Goal: Communication & Community: Answer question/provide support

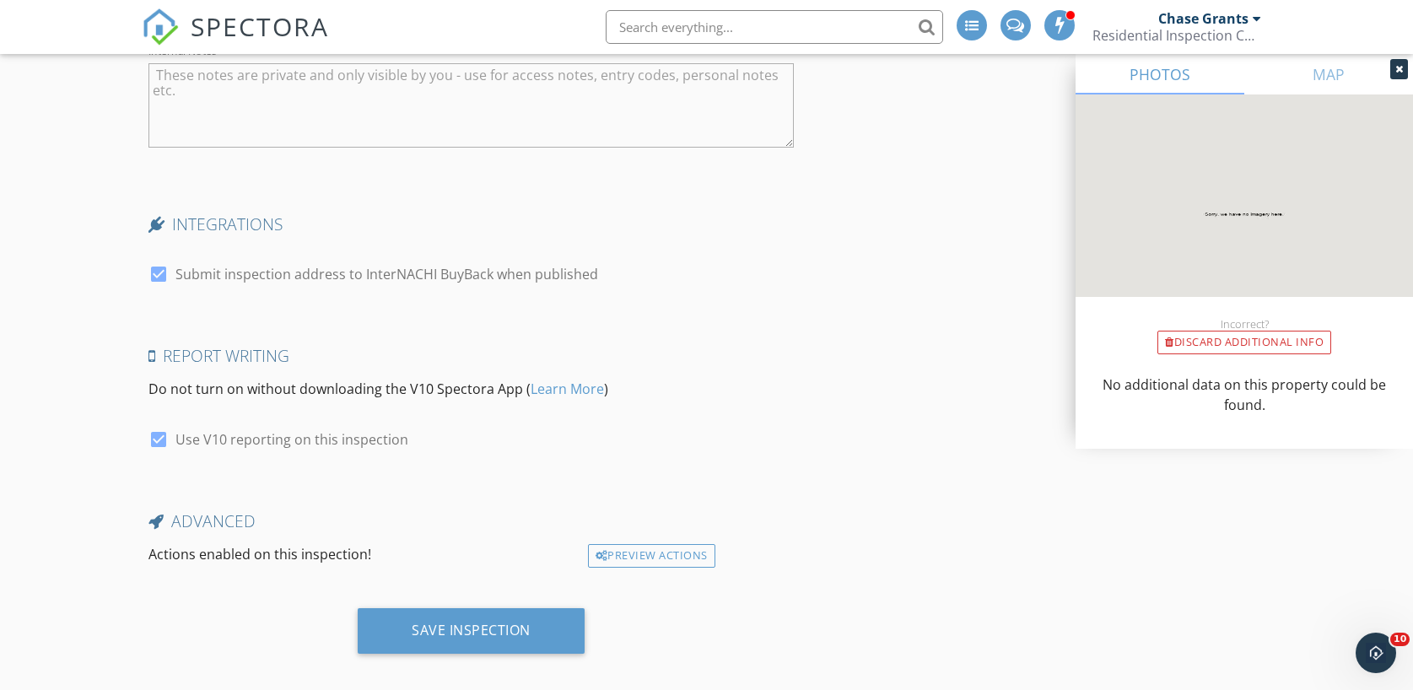
scroll to position [3317, 0]
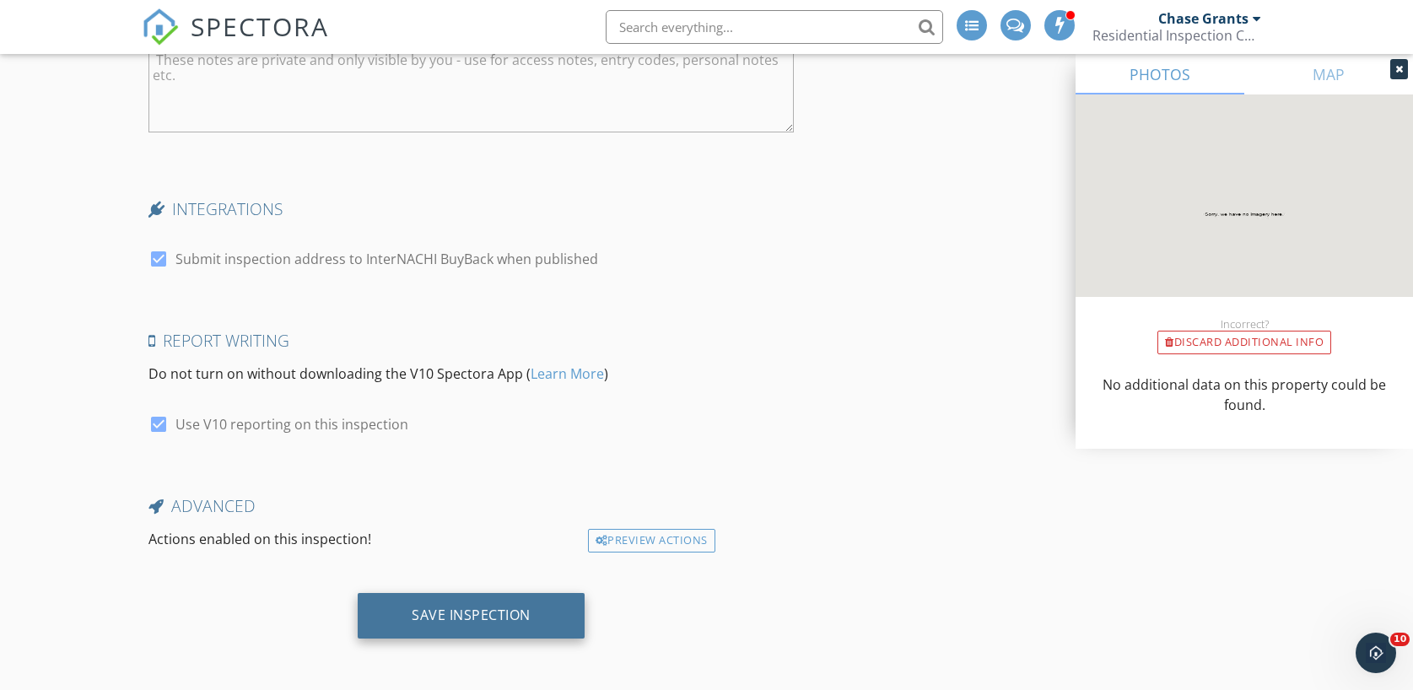
click at [489, 609] on div "Save Inspection" at bounding box center [471, 614] width 119 height 17
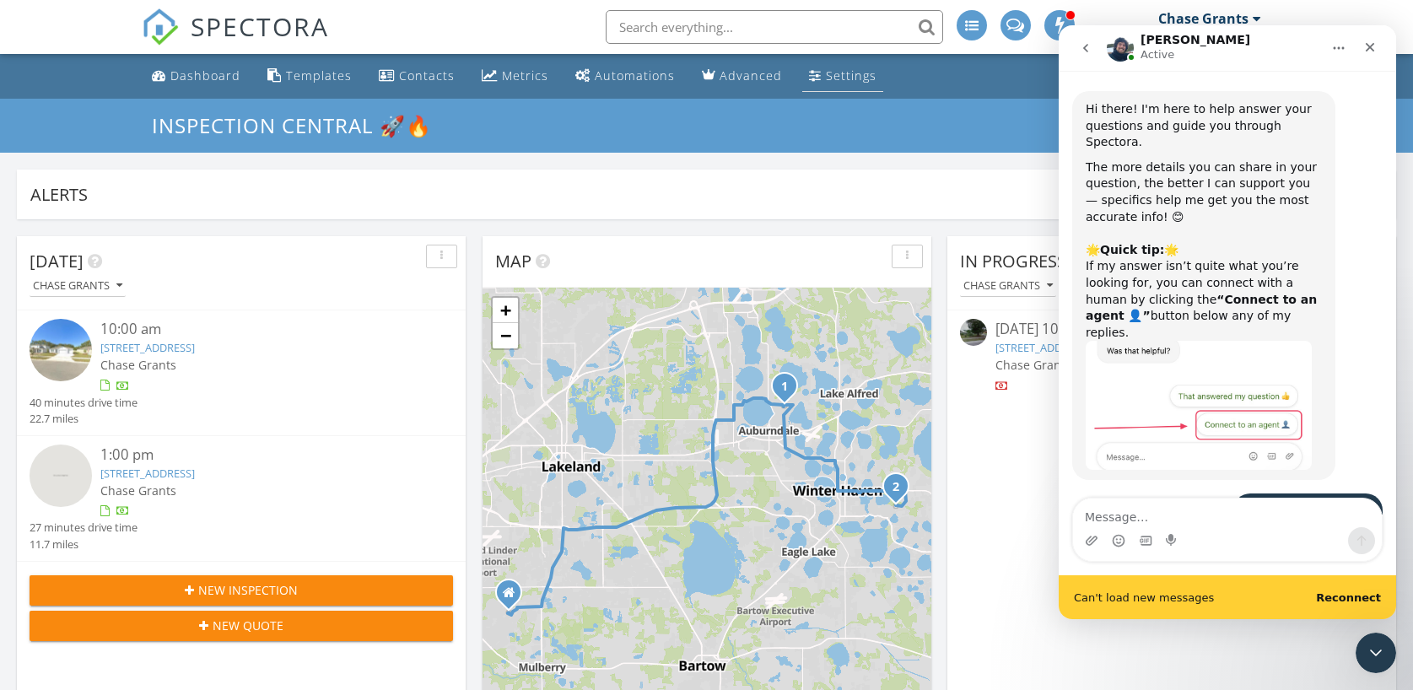
scroll to position [953, 0]
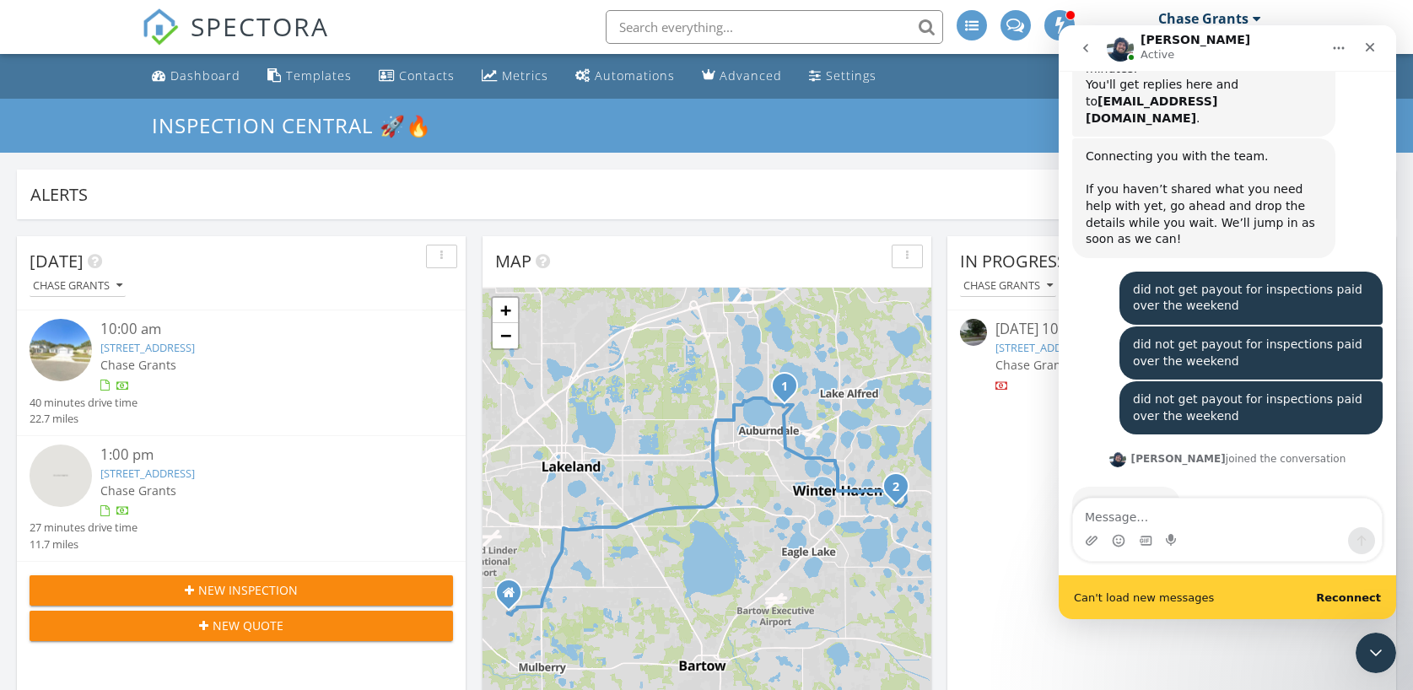
click at [1359, 595] on b "Reconnect" at bounding box center [1348, 597] width 65 height 13
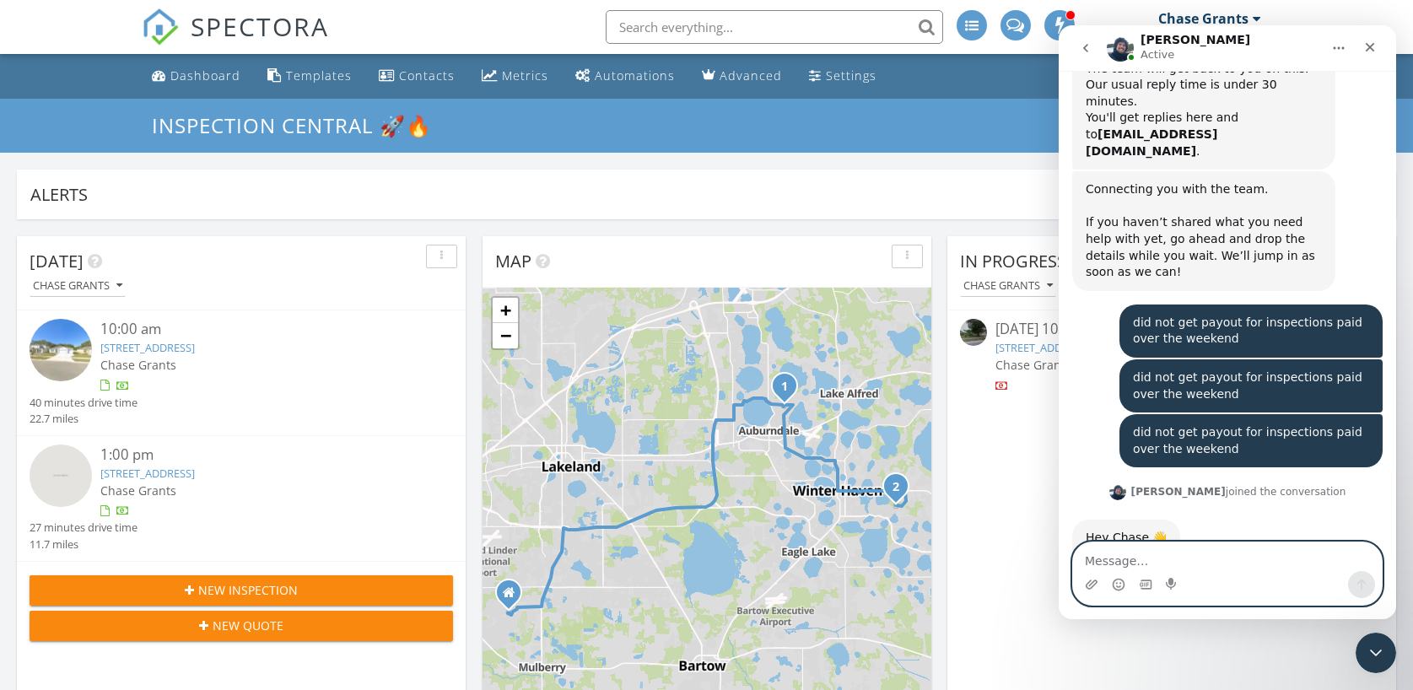
click at [1214, 530] on div "Hi there! I'm here to help answer your questions and guide you through Spectora…" at bounding box center [1226, 345] width 337 height 548
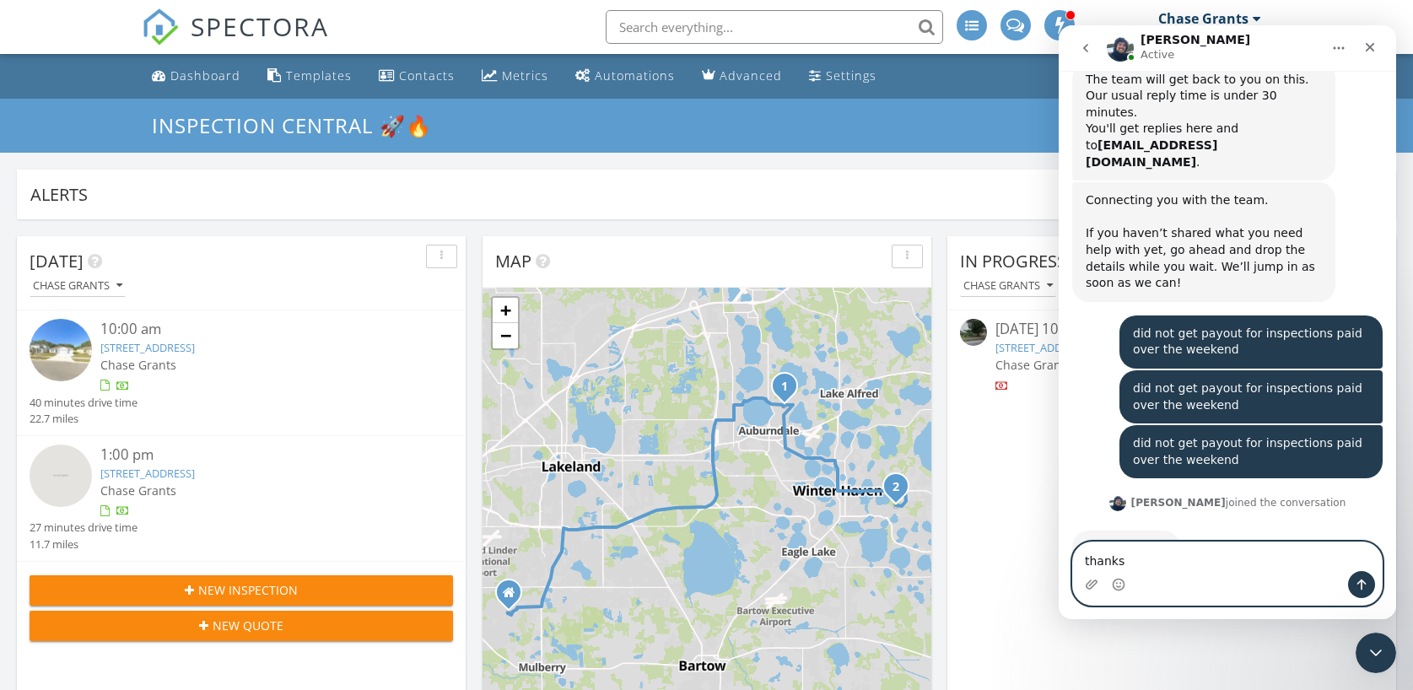
type textarea "thanks"
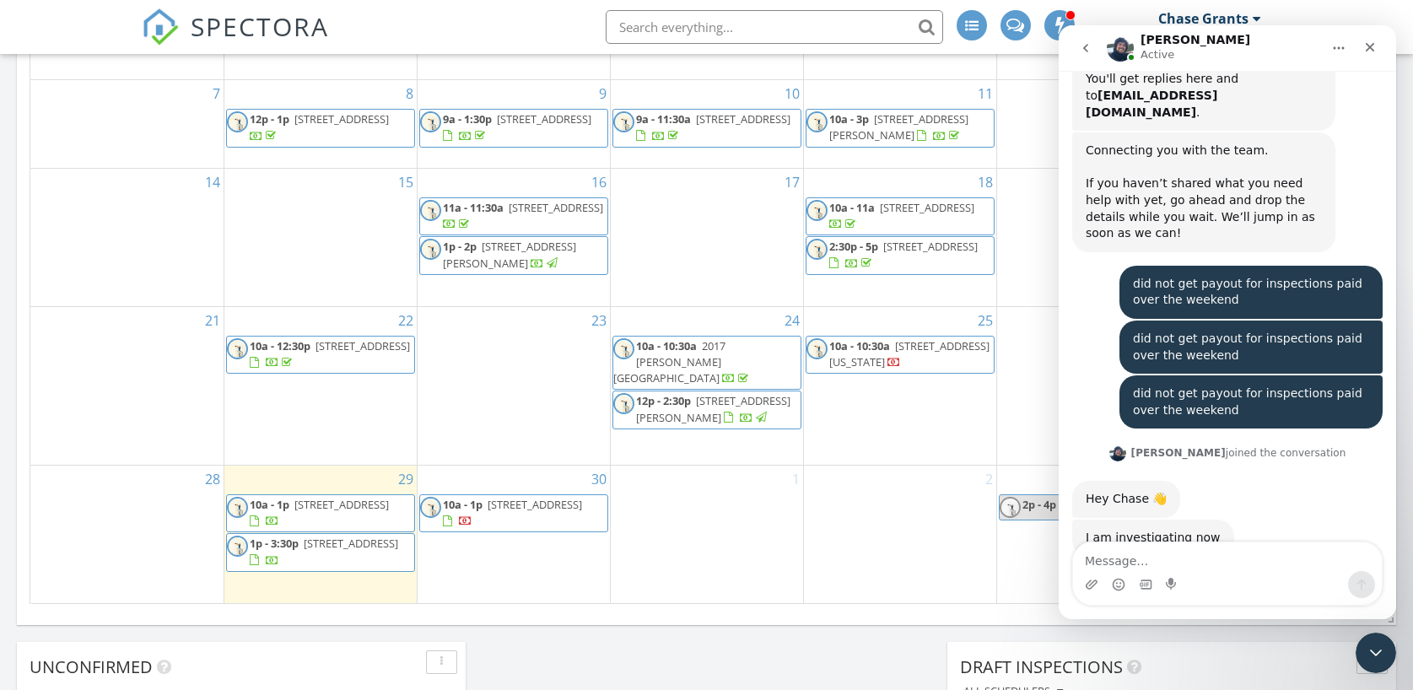
scroll to position [962, 0]
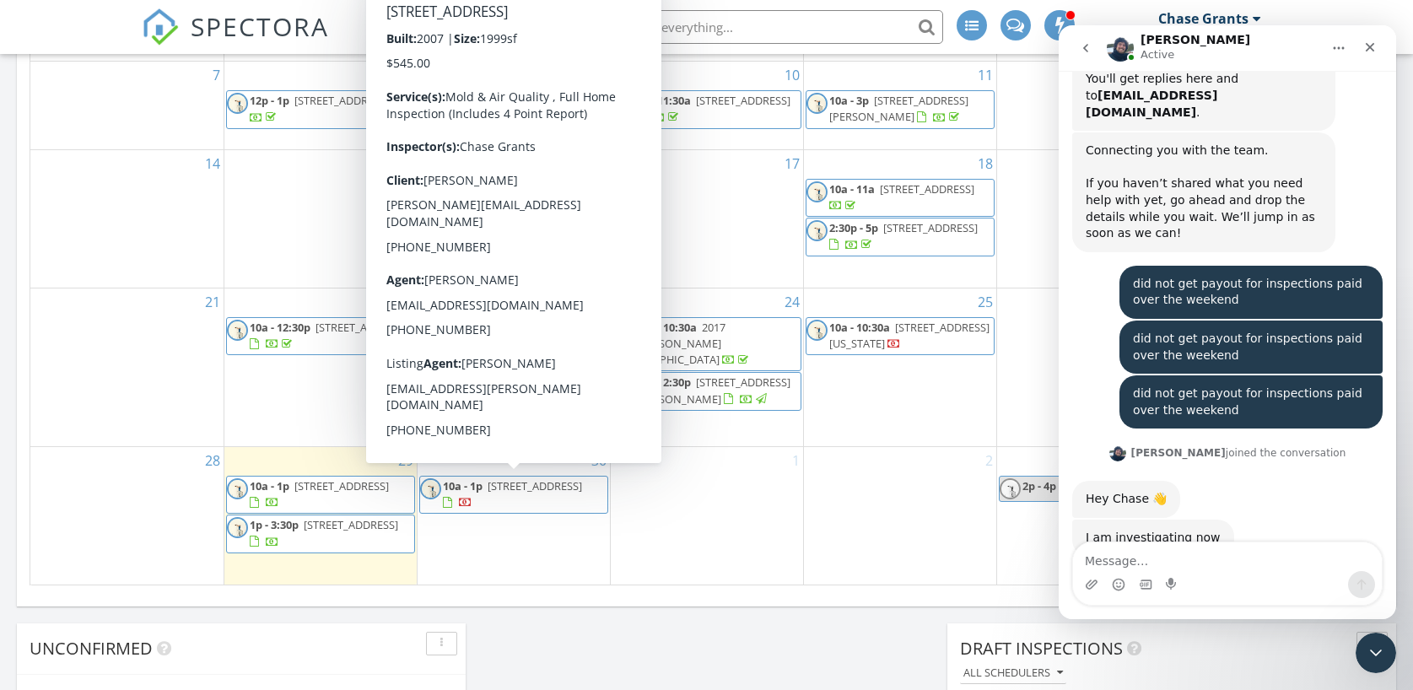
click at [491, 493] on span "[STREET_ADDRESS]" at bounding box center [534, 485] width 94 height 15
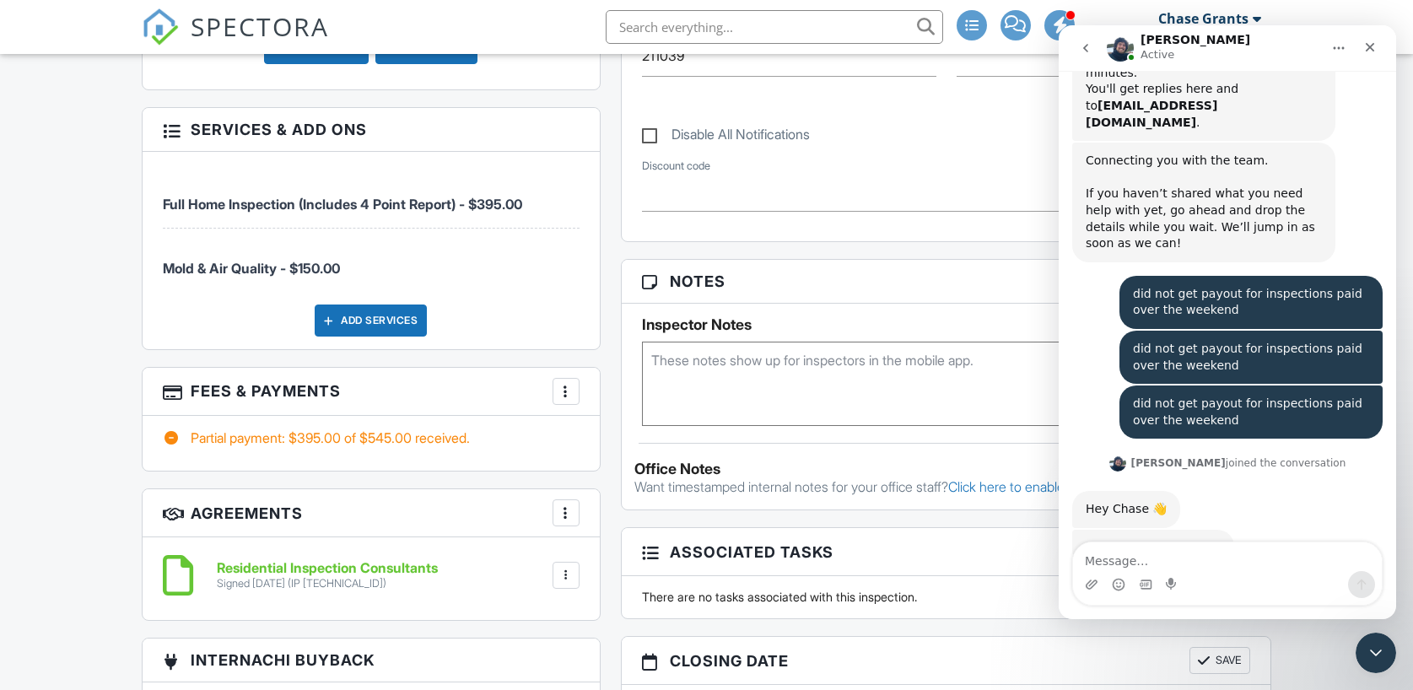
scroll to position [959, 0]
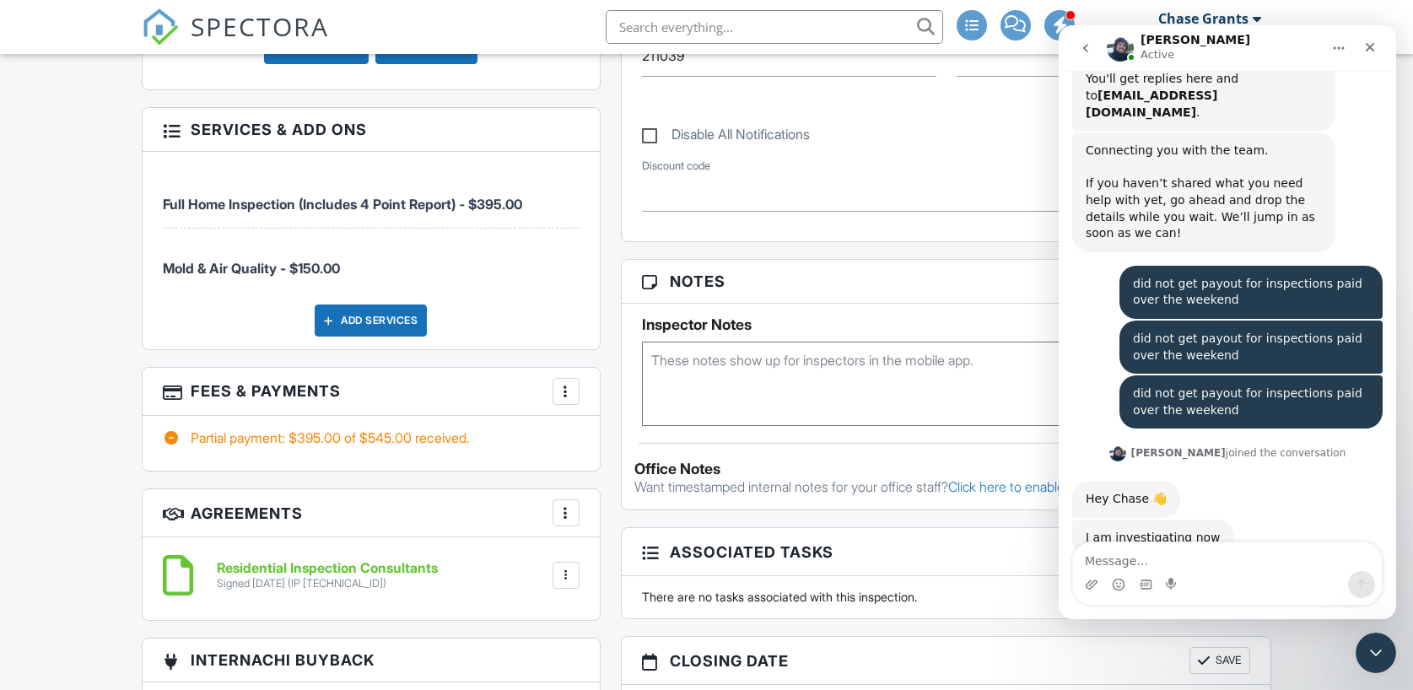
click at [158, 35] on img at bounding box center [160, 26] width 37 height 37
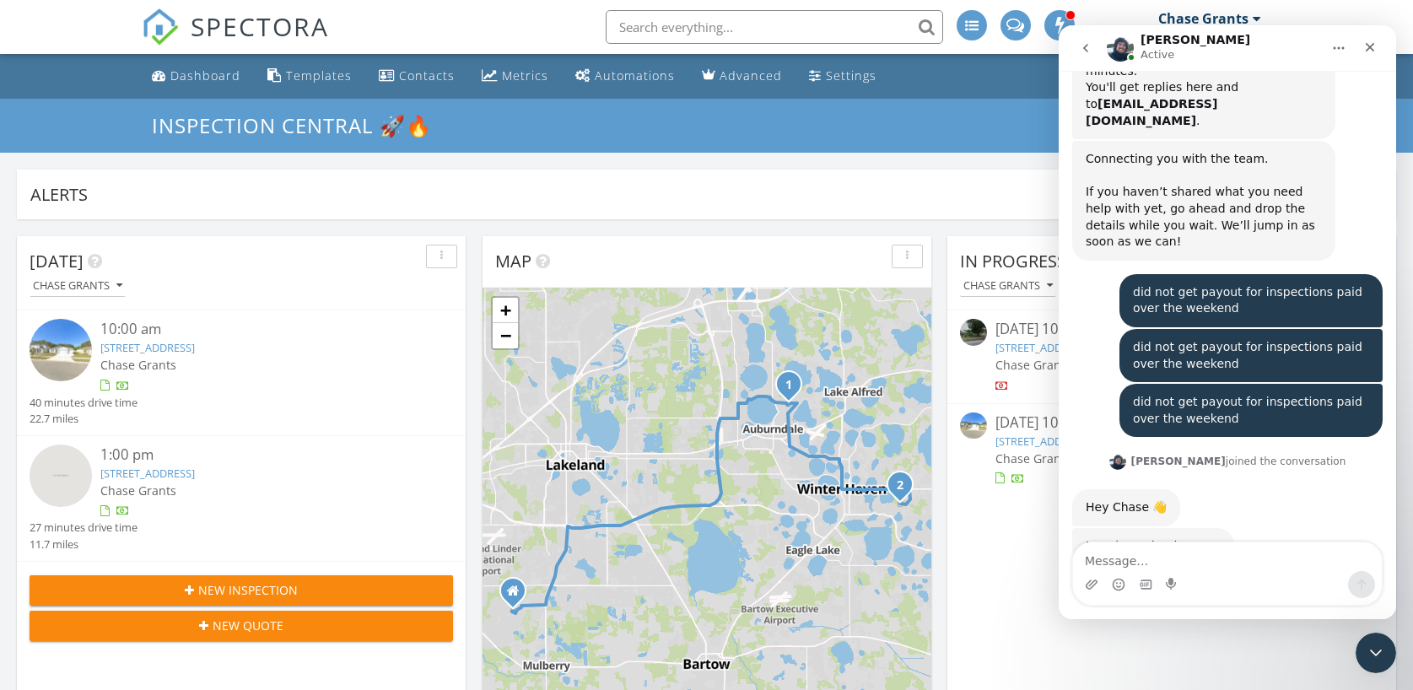
scroll to position [959, 0]
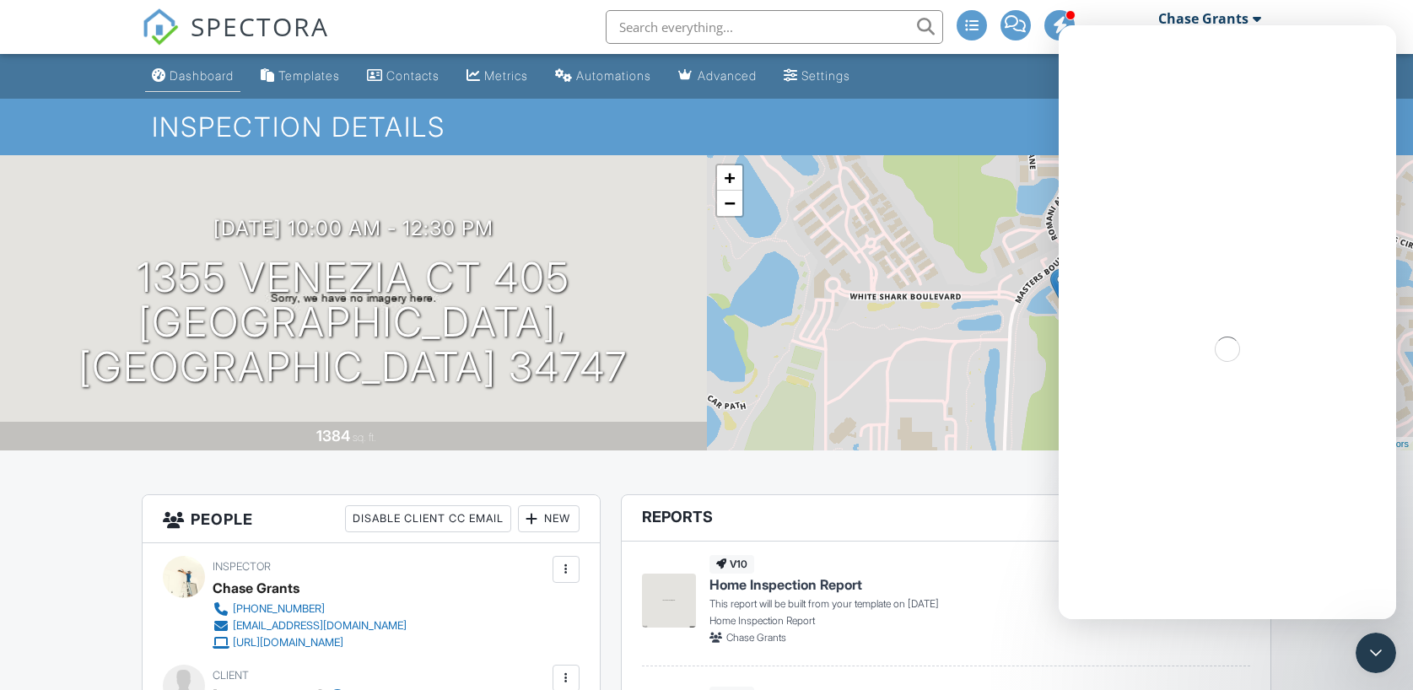
click at [208, 79] on div "Dashboard" at bounding box center [202, 75] width 64 height 14
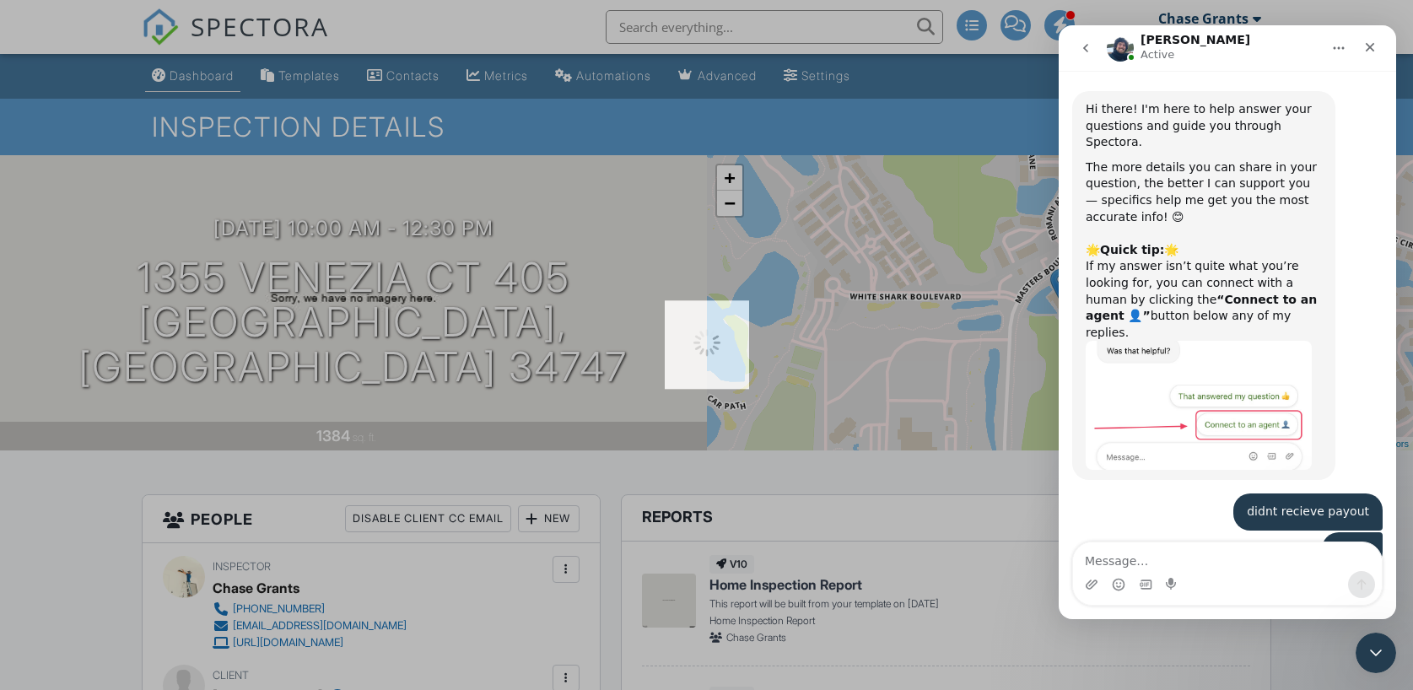
scroll to position [566, 0]
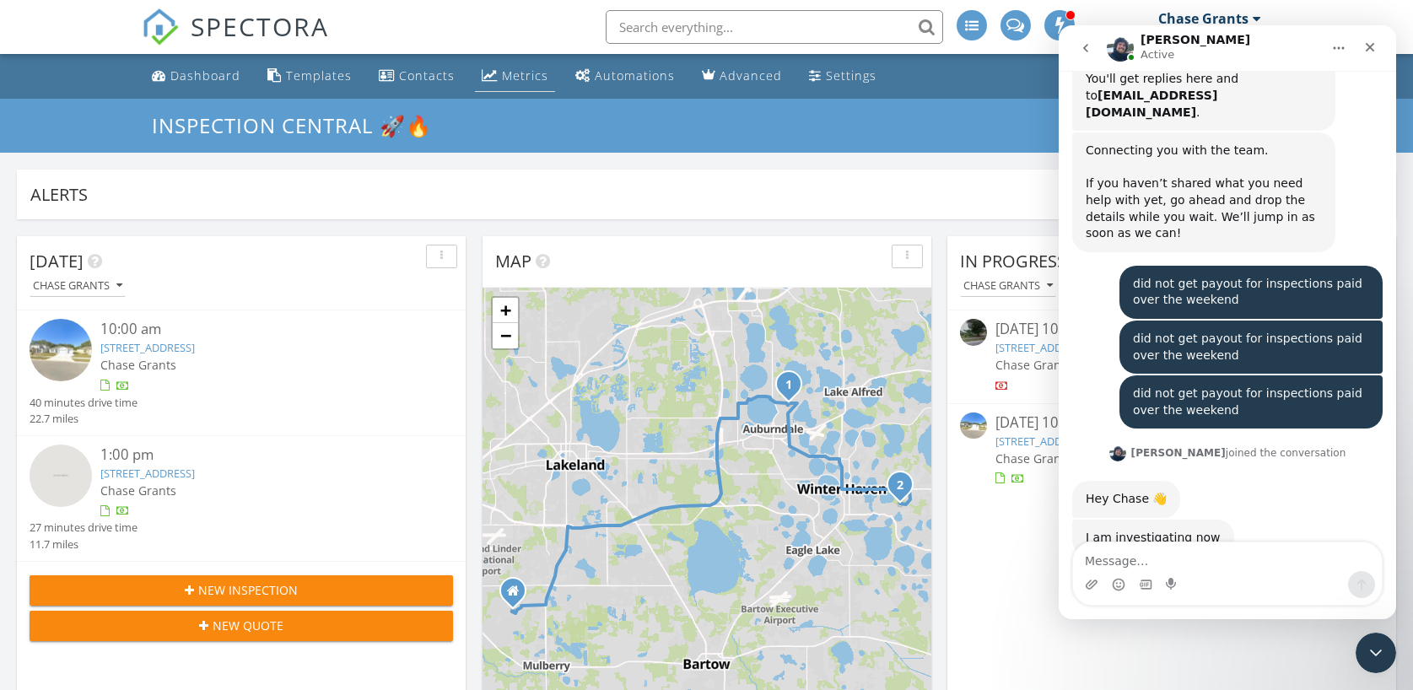
click at [522, 80] on div "Metrics" at bounding box center [525, 75] width 46 height 16
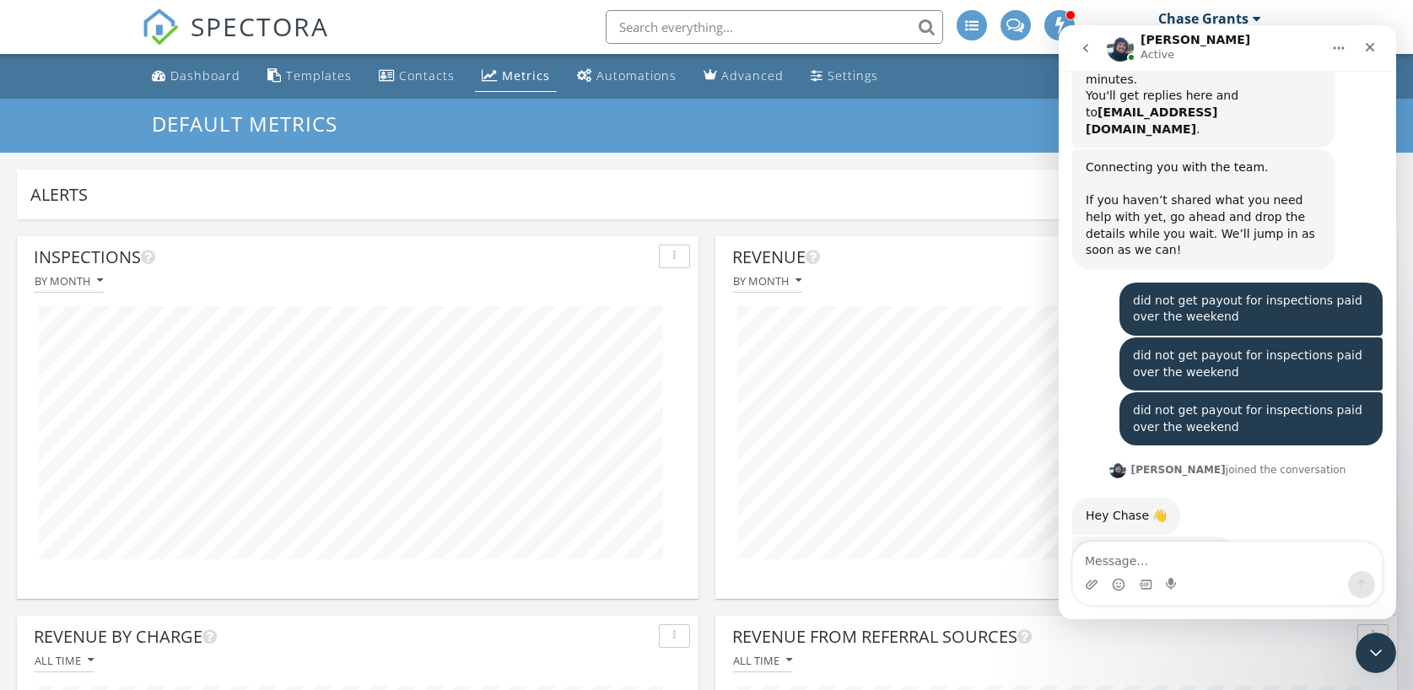
scroll to position [959, 0]
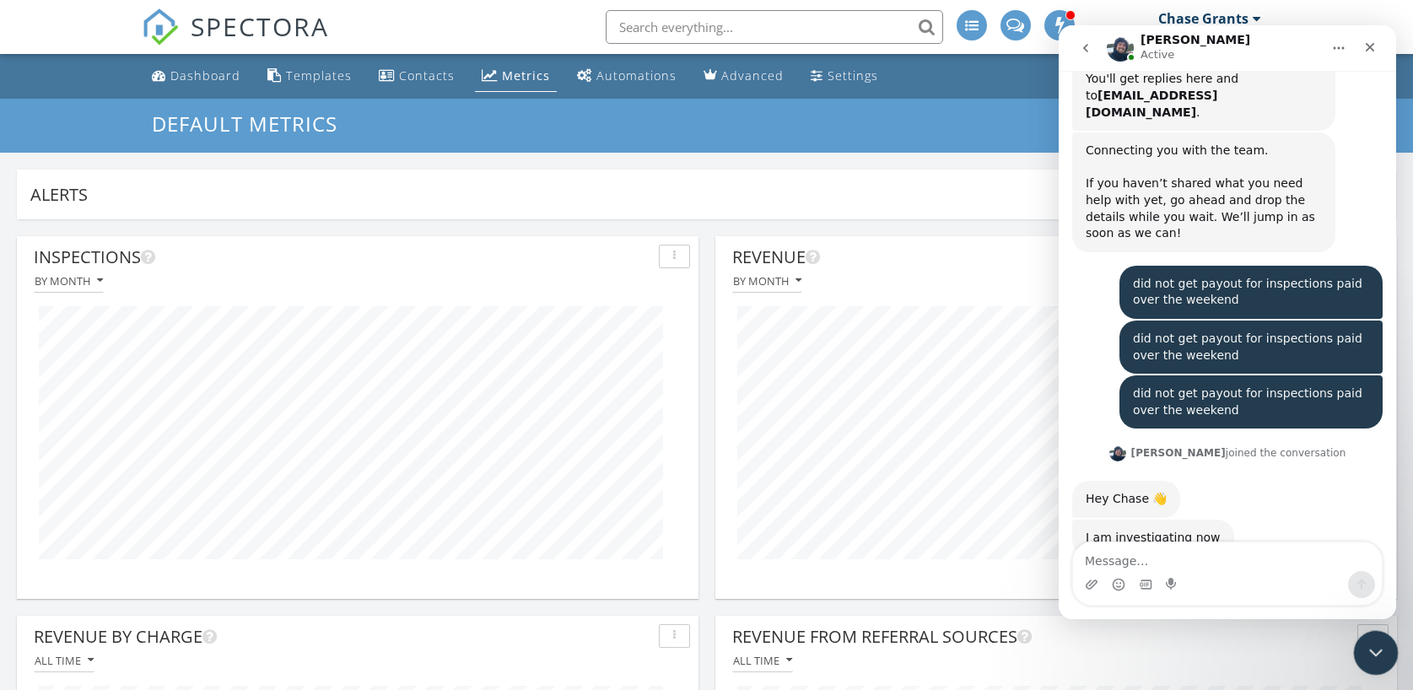
click at [1370, 643] on icon "Close Intercom Messenger" at bounding box center [1373, 650] width 20 height 20
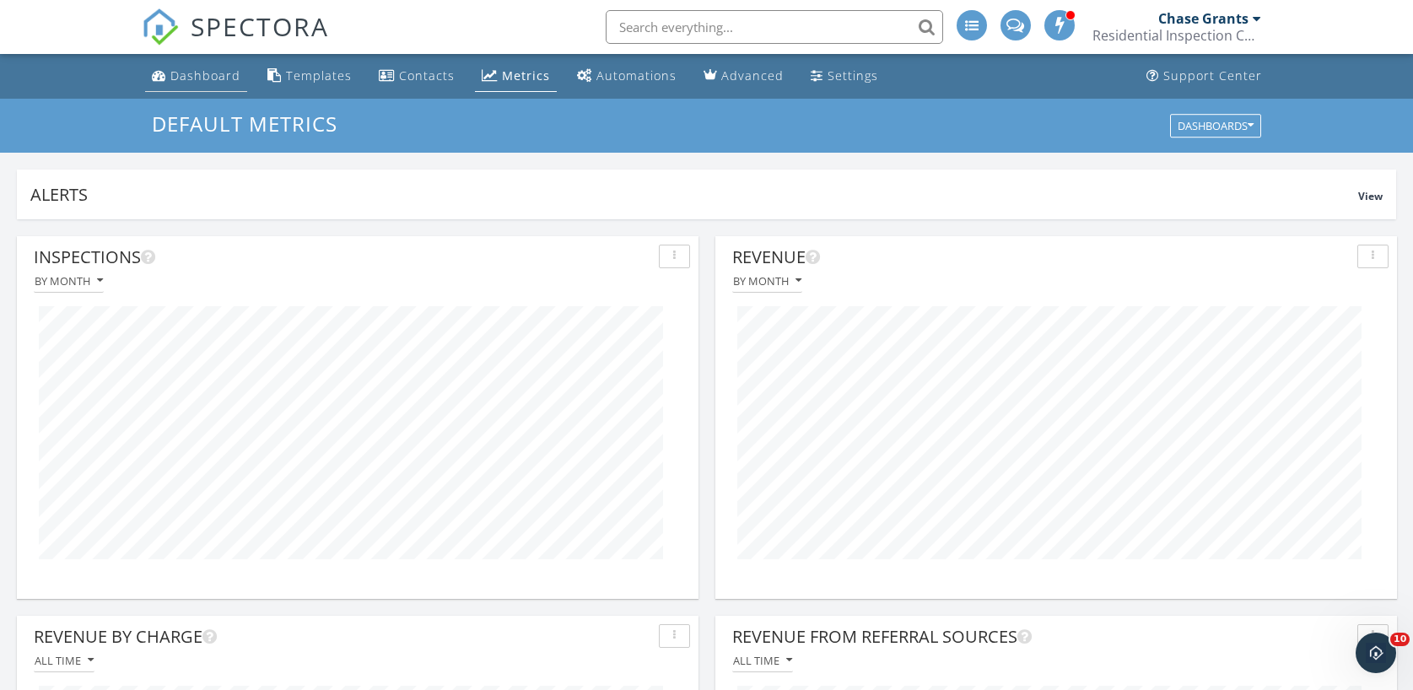
click at [195, 69] on div "Dashboard" at bounding box center [205, 75] width 70 height 16
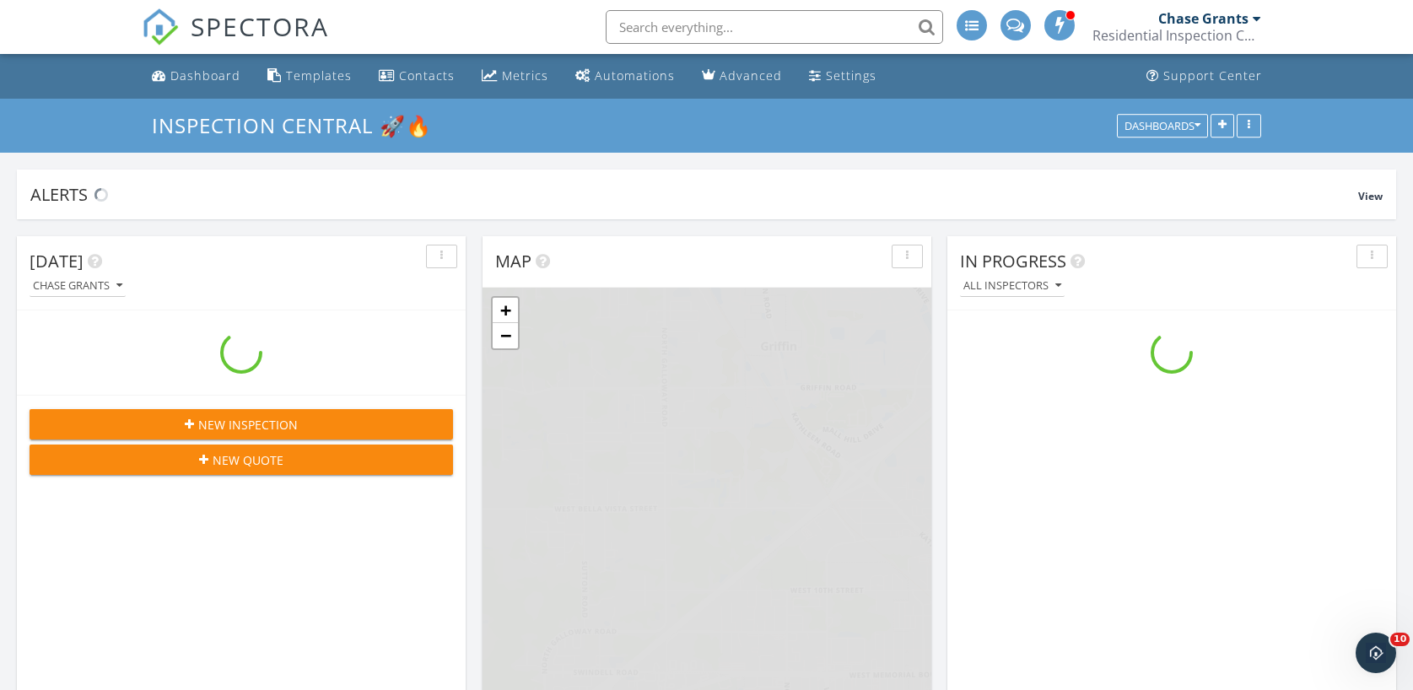
scroll to position [1536, 1413]
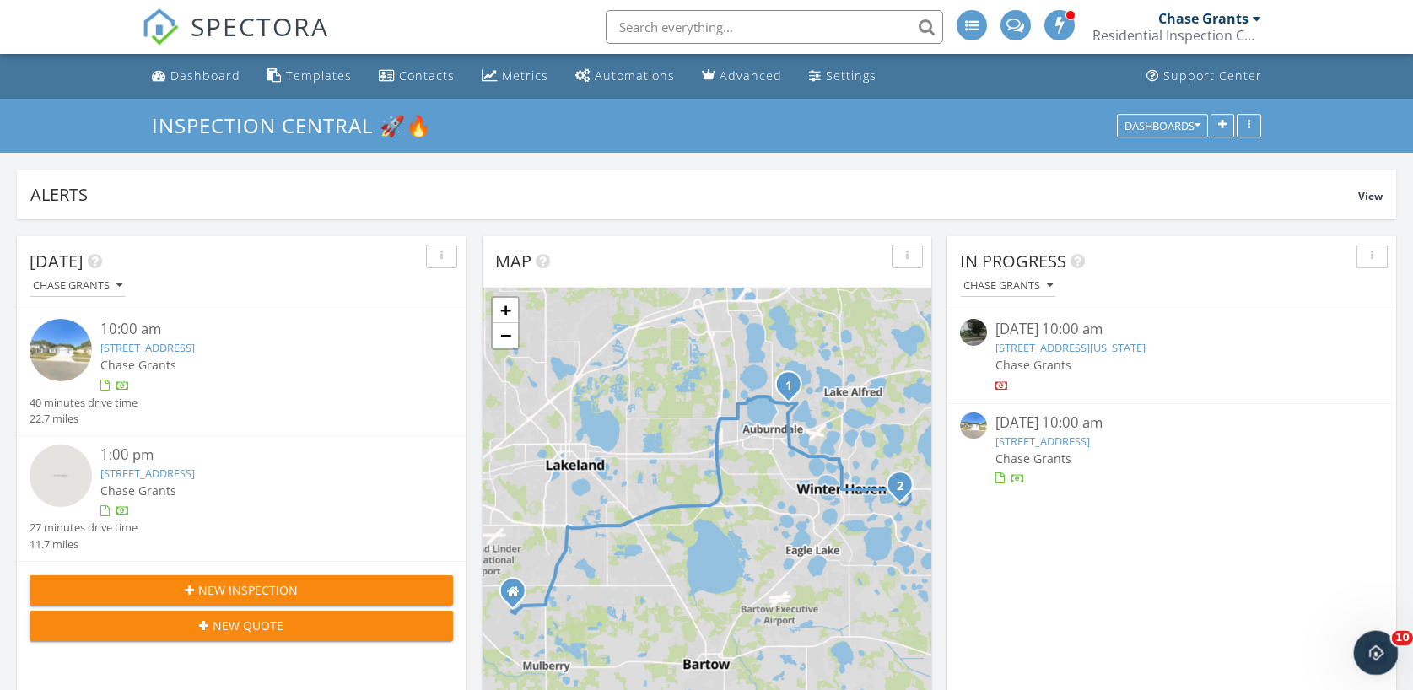
click at [1381, 644] on icon "Open Intercom Messenger" at bounding box center [1373, 651] width 28 height 28
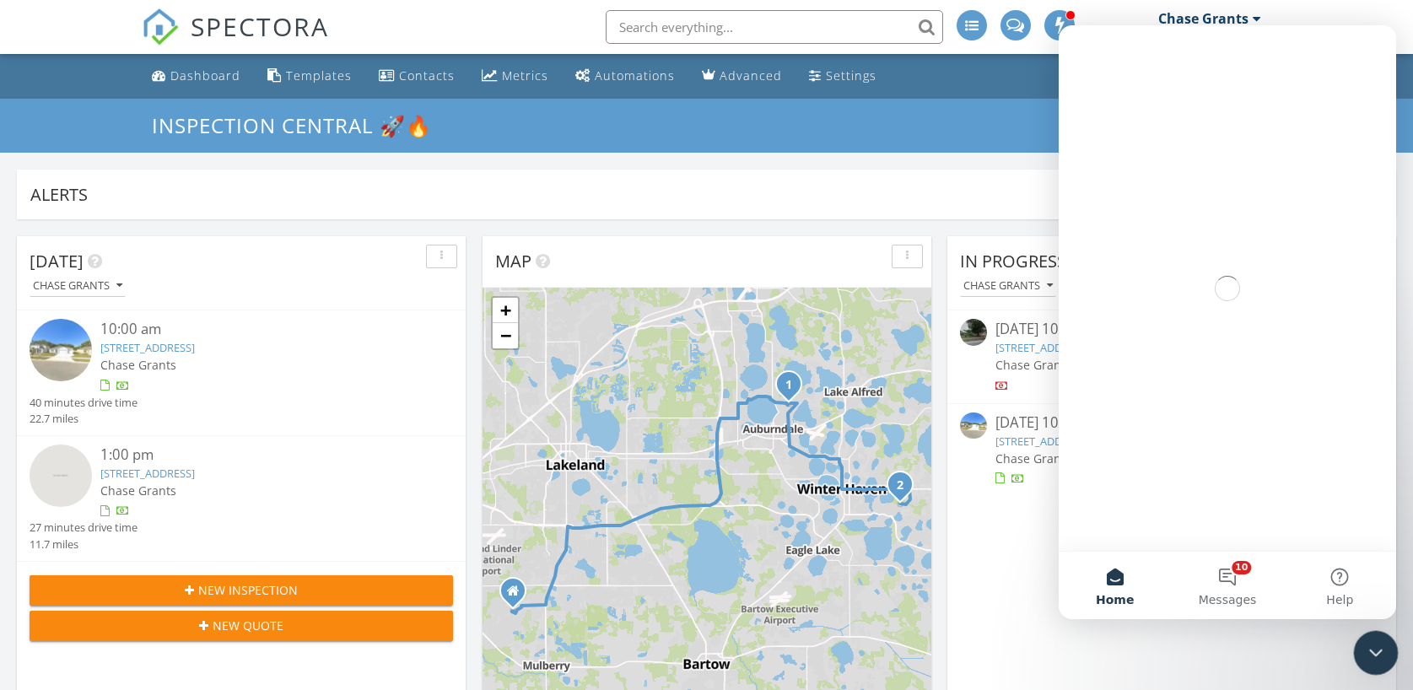
scroll to position [0, 0]
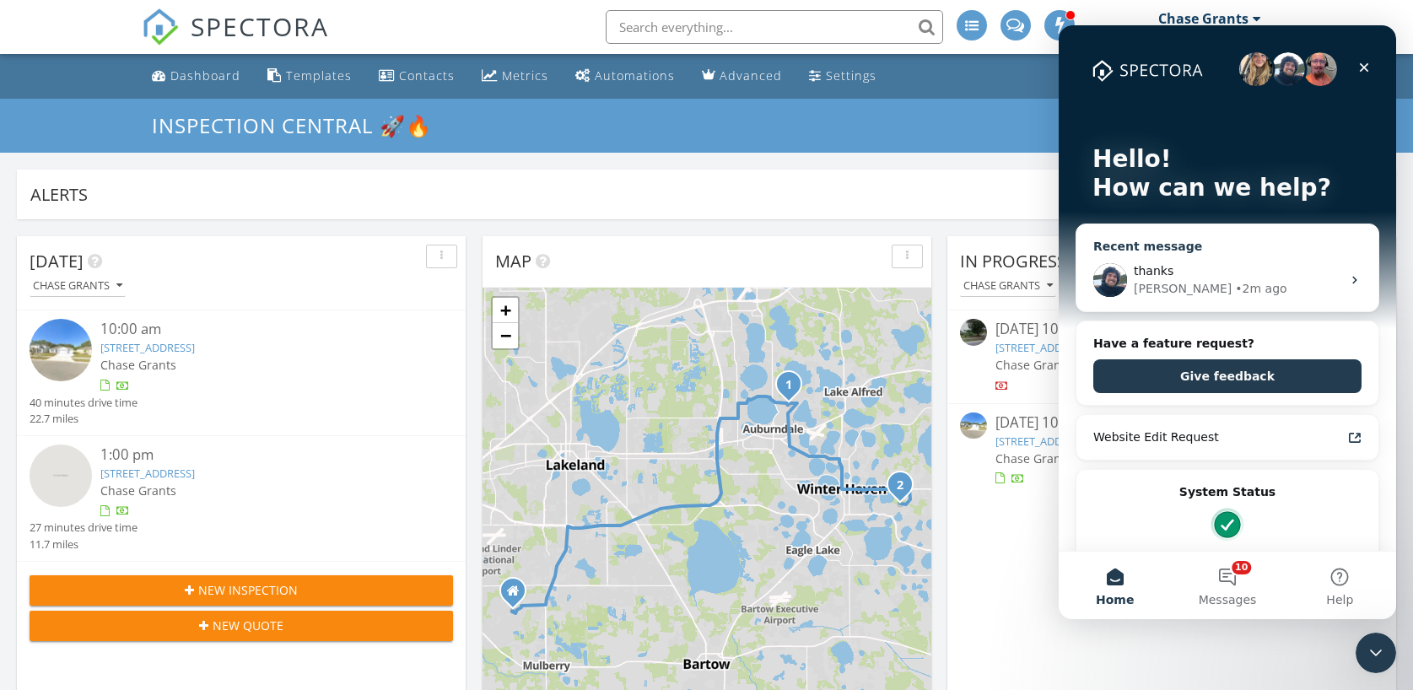
click at [1189, 274] on div "thanks" at bounding box center [1236, 271] width 207 height 18
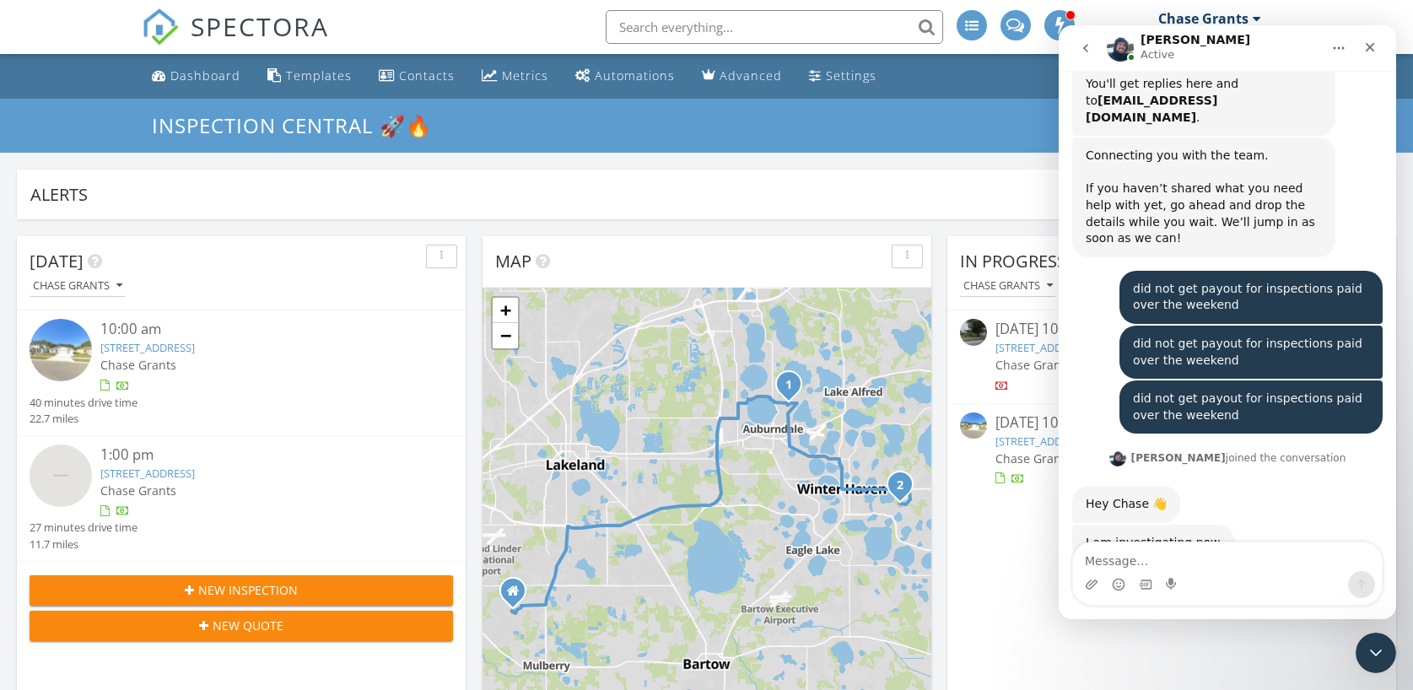
scroll to position [959, 0]
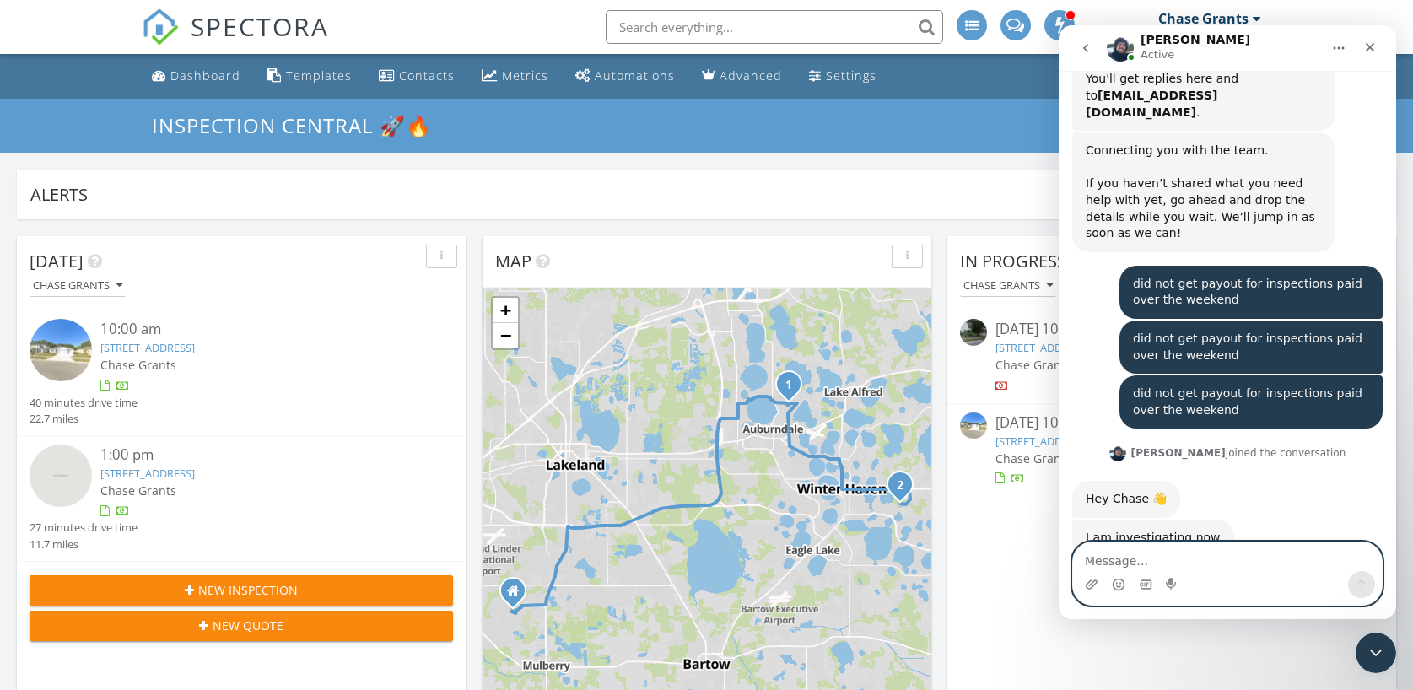
click at [1145, 557] on textarea "Message…" at bounding box center [1227, 556] width 309 height 29
type textarea "hello"
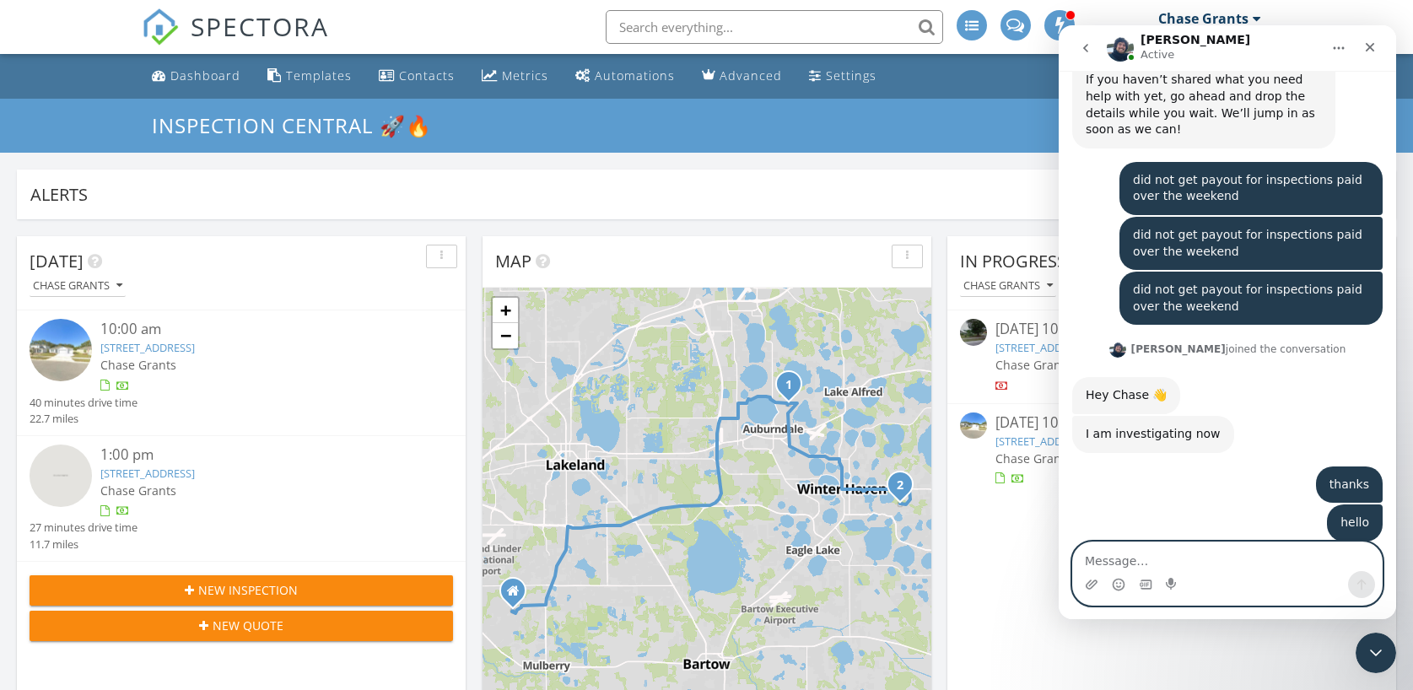
scroll to position [1114, 0]
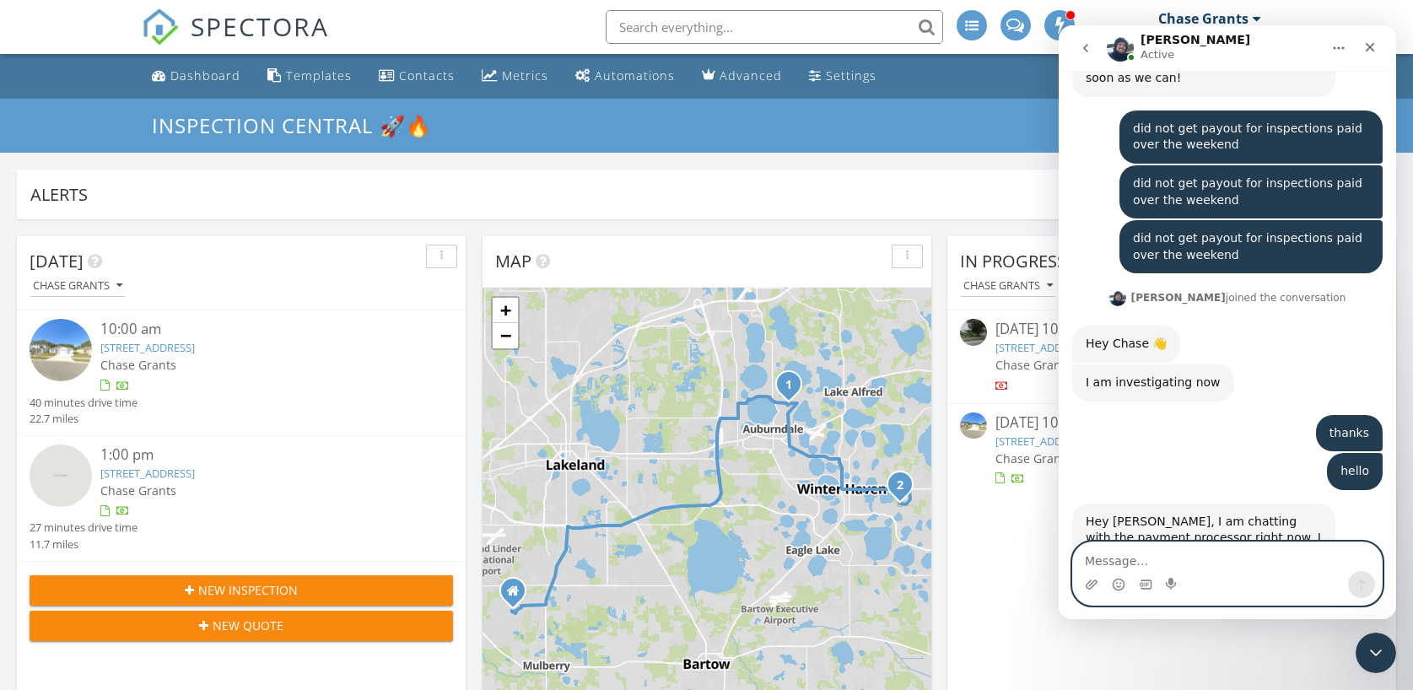
click at [1167, 558] on textarea "Message…" at bounding box center [1227, 556] width 309 height 29
type textarea "no worries thank you"
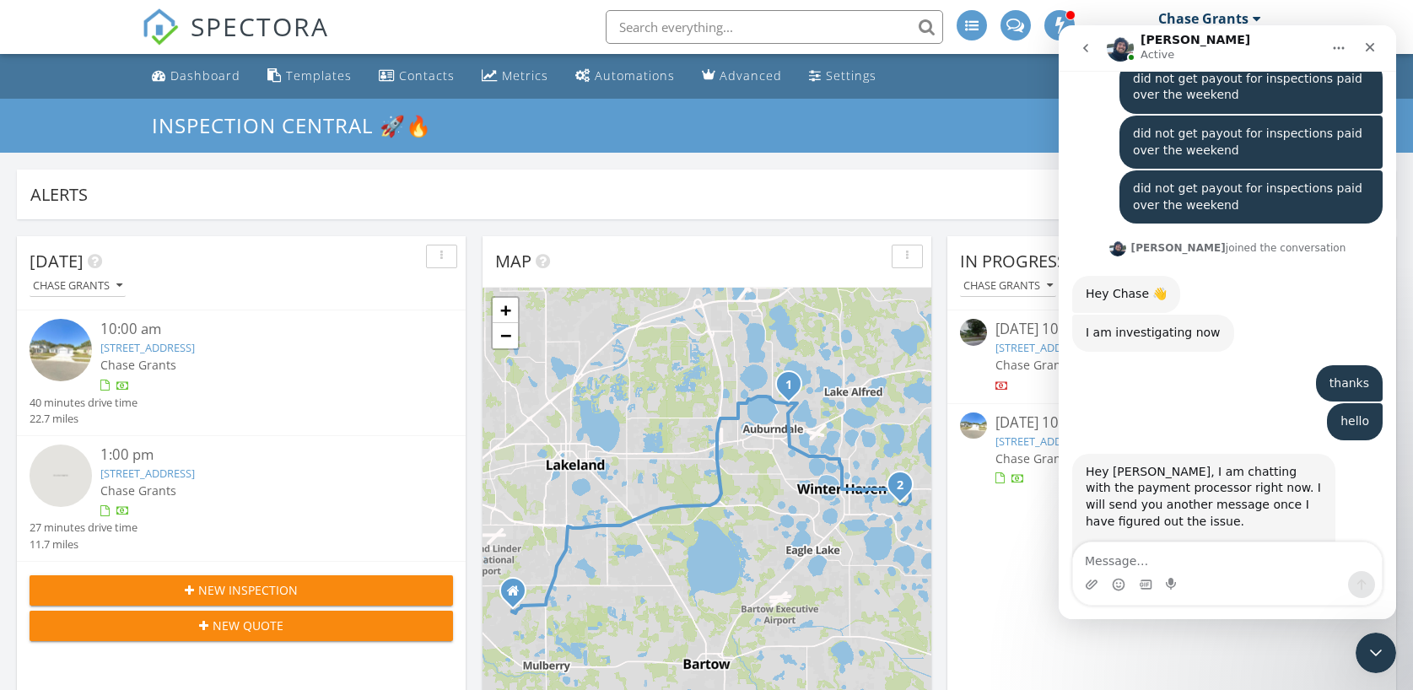
drag, startPoint x: 737, startPoint y: 203, endPoint x: 724, endPoint y: 205, distance: 12.8
click at [724, 205] on div "Alerts" at bounding box center [693, 194] width 1327 height 23
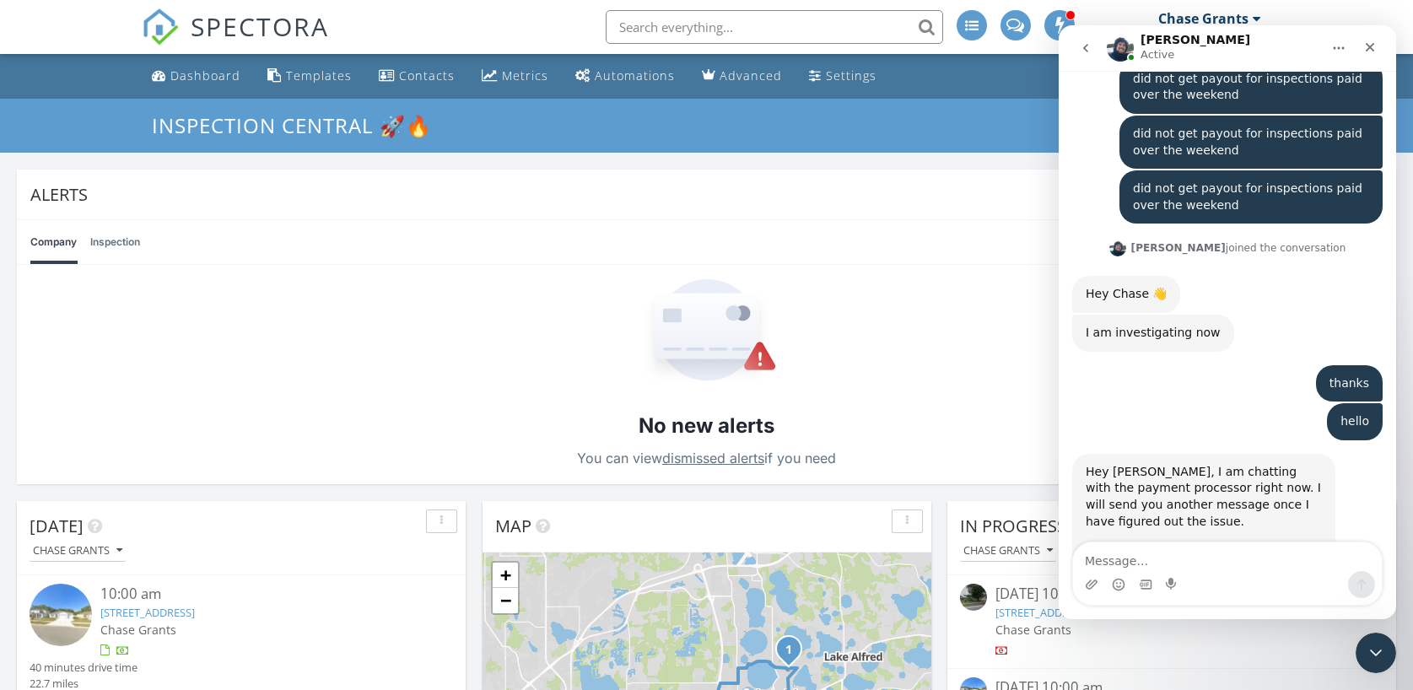
click at [374, 184] on div "Alerts" at bounding box center [694, 194] width 1328 height 23
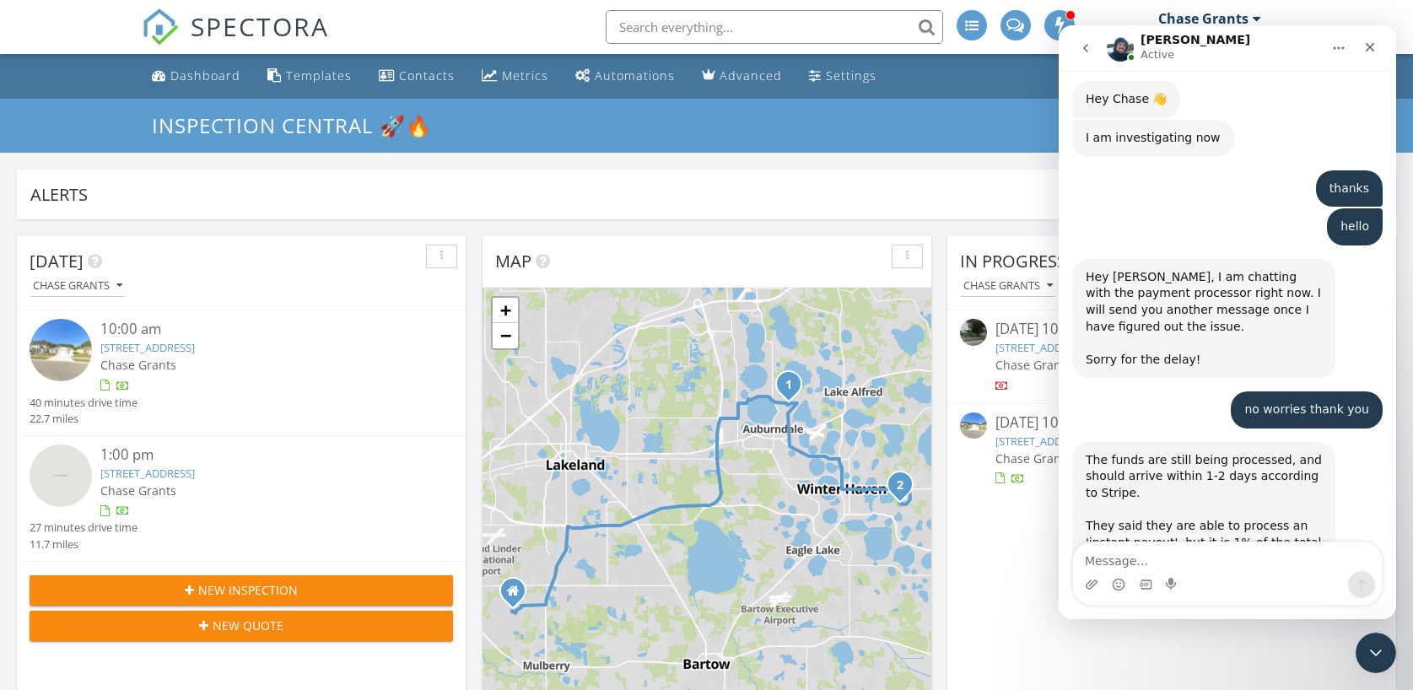
scroll to position [1380, 0]
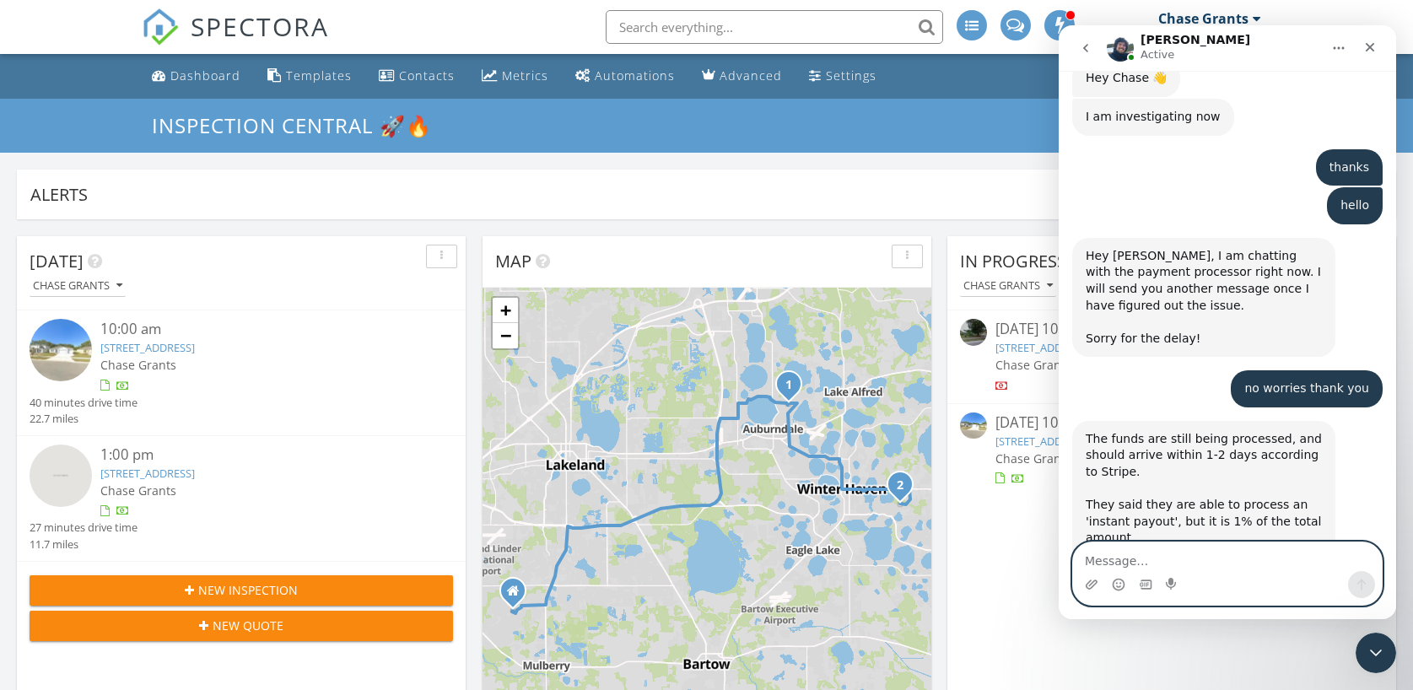
click at [1118, 551] on textarea "Message…" at bounding box center [1227, 556] width 309 height 29
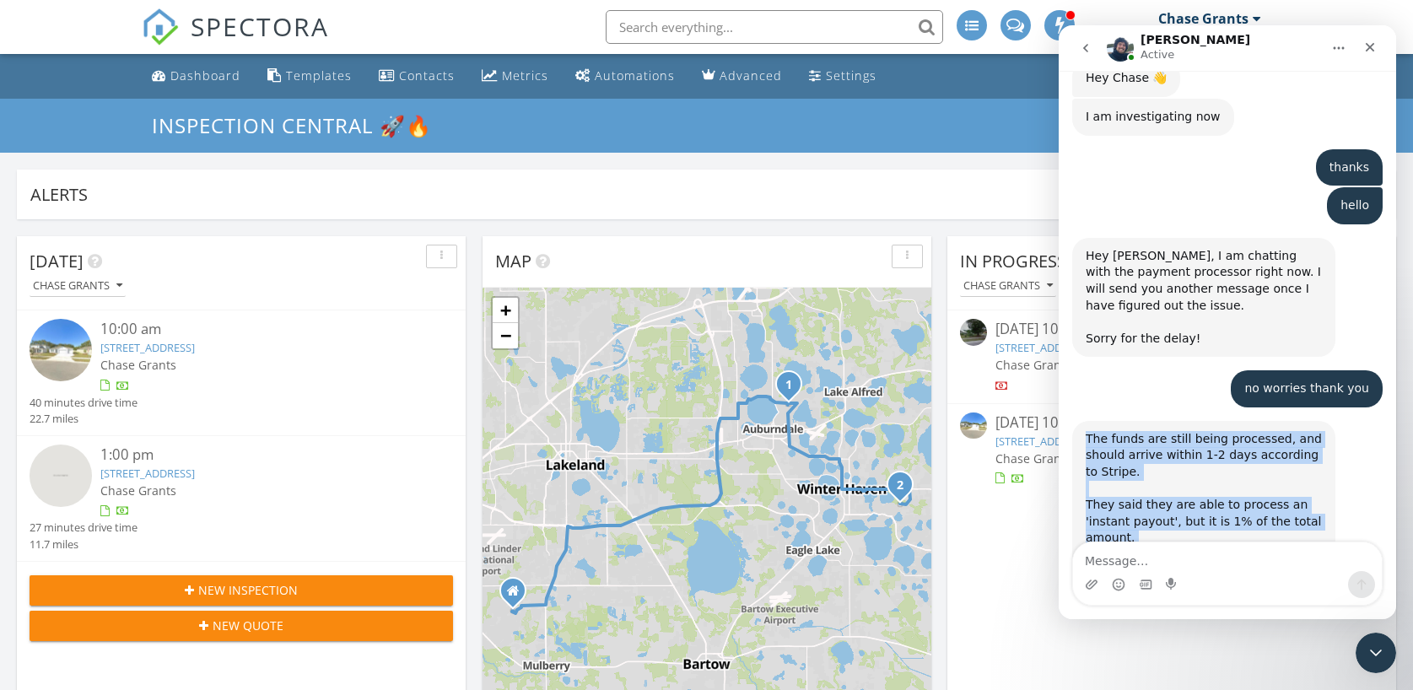
drag, startPoint x: 1109, startPoint y: 491, endPoint x: 1079, endPoint y: 328, distance: 165.6
click at [1079, 421] on div "The funds are still being processed, and should arrive within 1-2 days accordin…" at bounding box center [1203, 522] width 263 height 202
copy div "The funds are still being processed, and should arrive within 1-2 days accordin…"
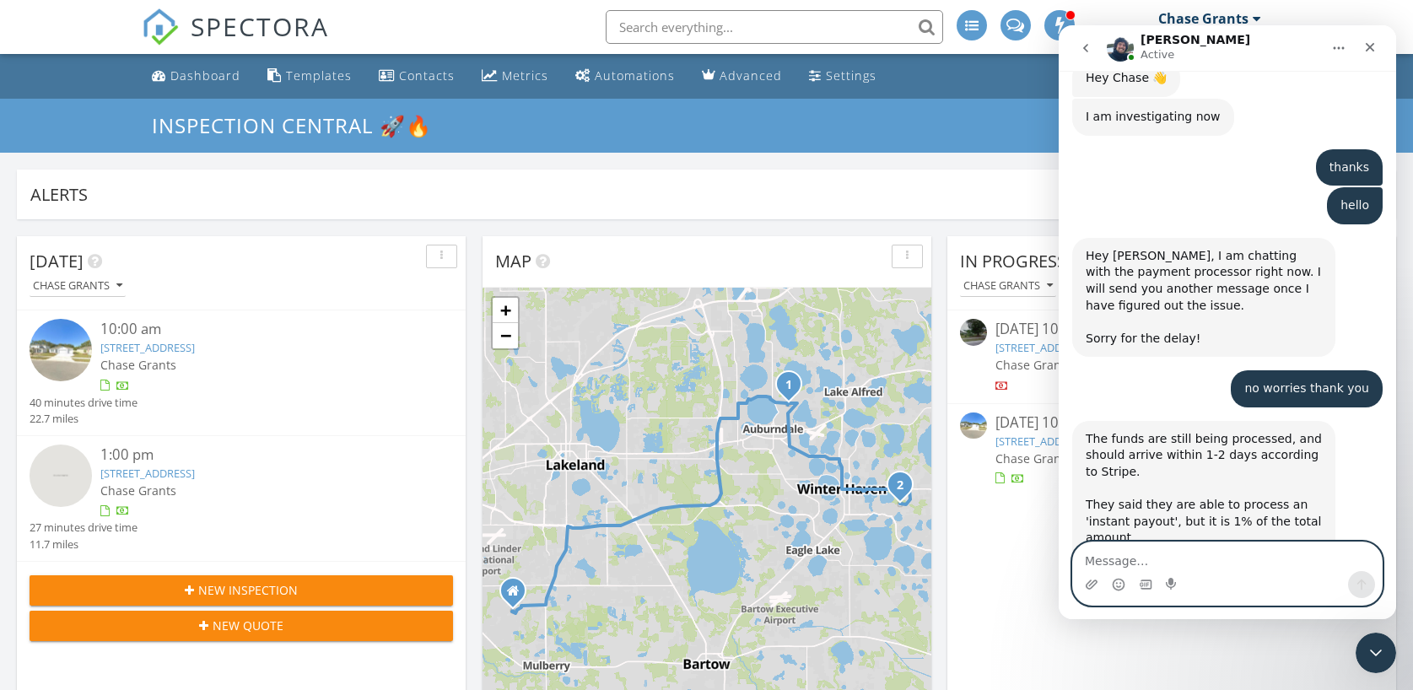
click at [1109, 554] on textarea "Message…" at bounding box center [1227, 556] width 309 height 29
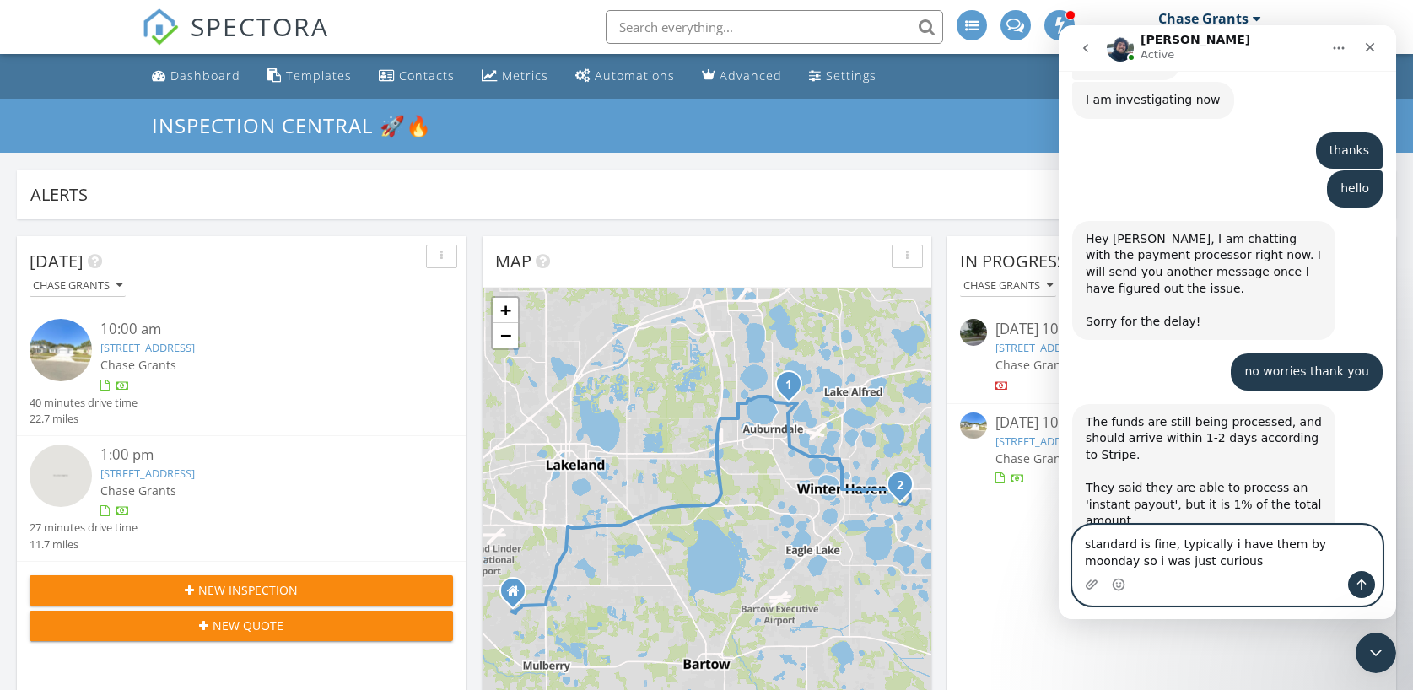
click at [1323, 542] on textarea "standard is fine, typically i have them by moonday so i was just curious" at bounding box center [1227, 548] width 309 height 46
click at [1235, 568] on textarea "standard is fine, typically i have them by monday so i was just curious" at bounding box center [1227, 548] width 309 height 46
type textarea "standard is fine, typically i have them by [DATE] so i was just curious if ther…"
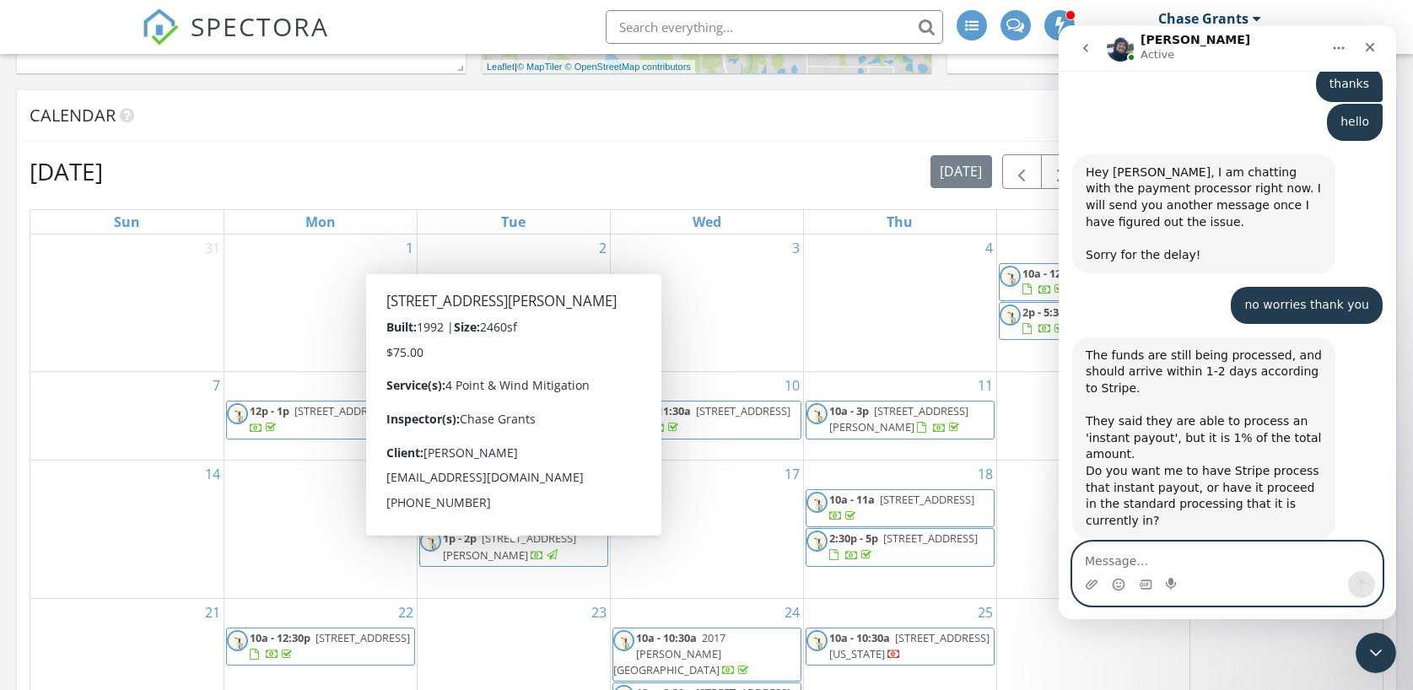
scroll to position [654, 0]
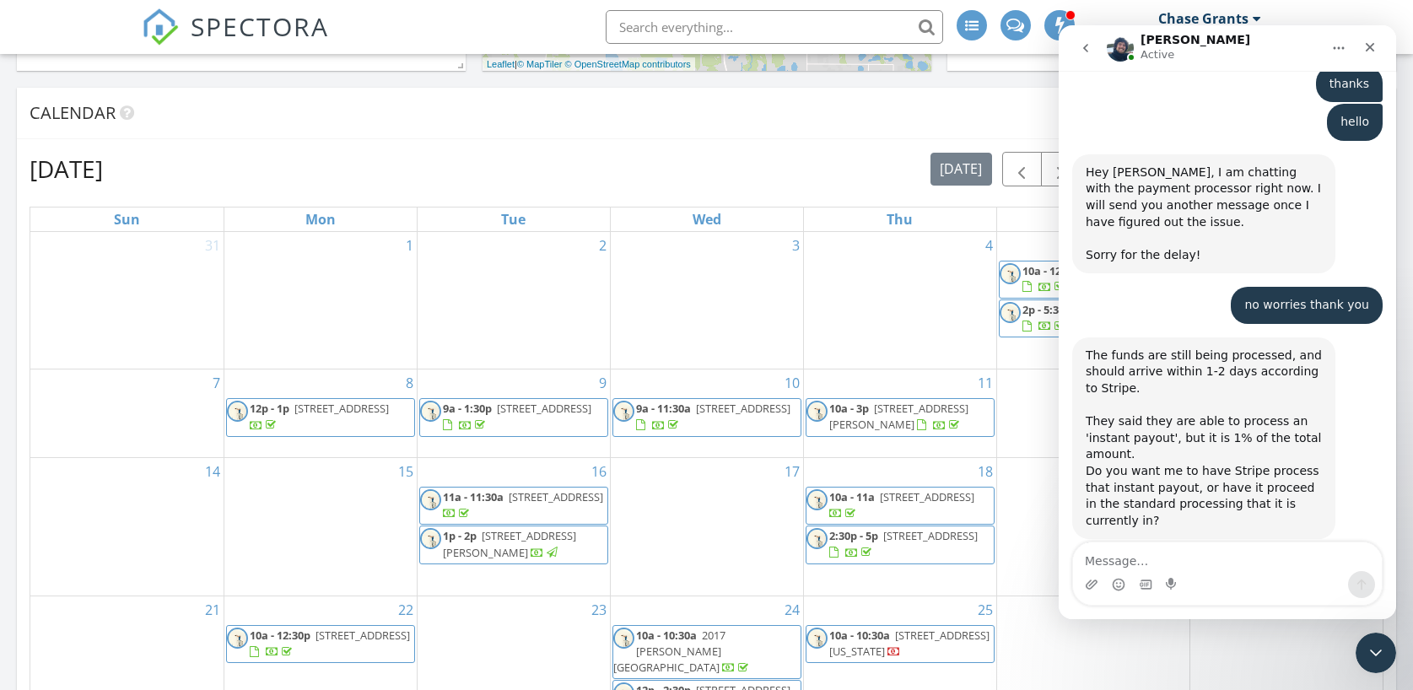
click at [625, 148] on div "September 2025 today list day week cal wk 4 wk month Sun Mon Tue Wed Thu Fri Sa…" at bounding box center [706, 522] width 1379 height 767
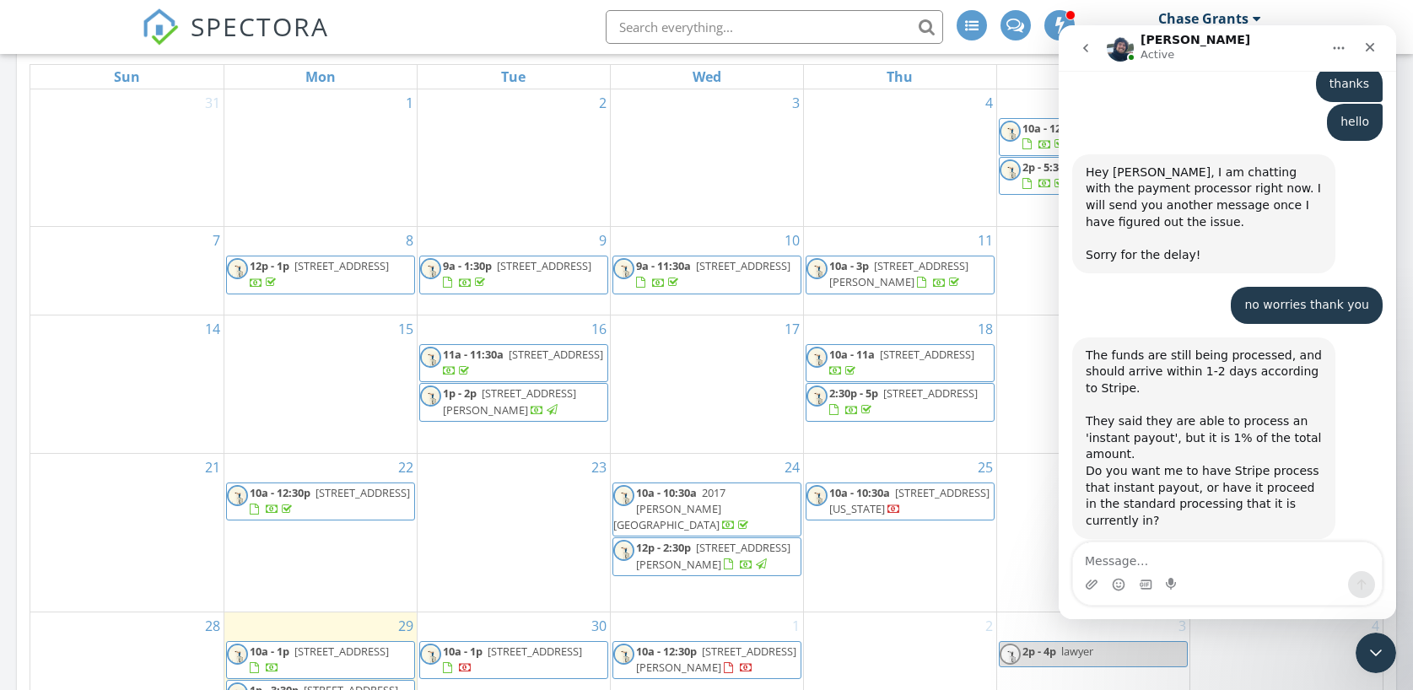
scroll to position [858, 0]
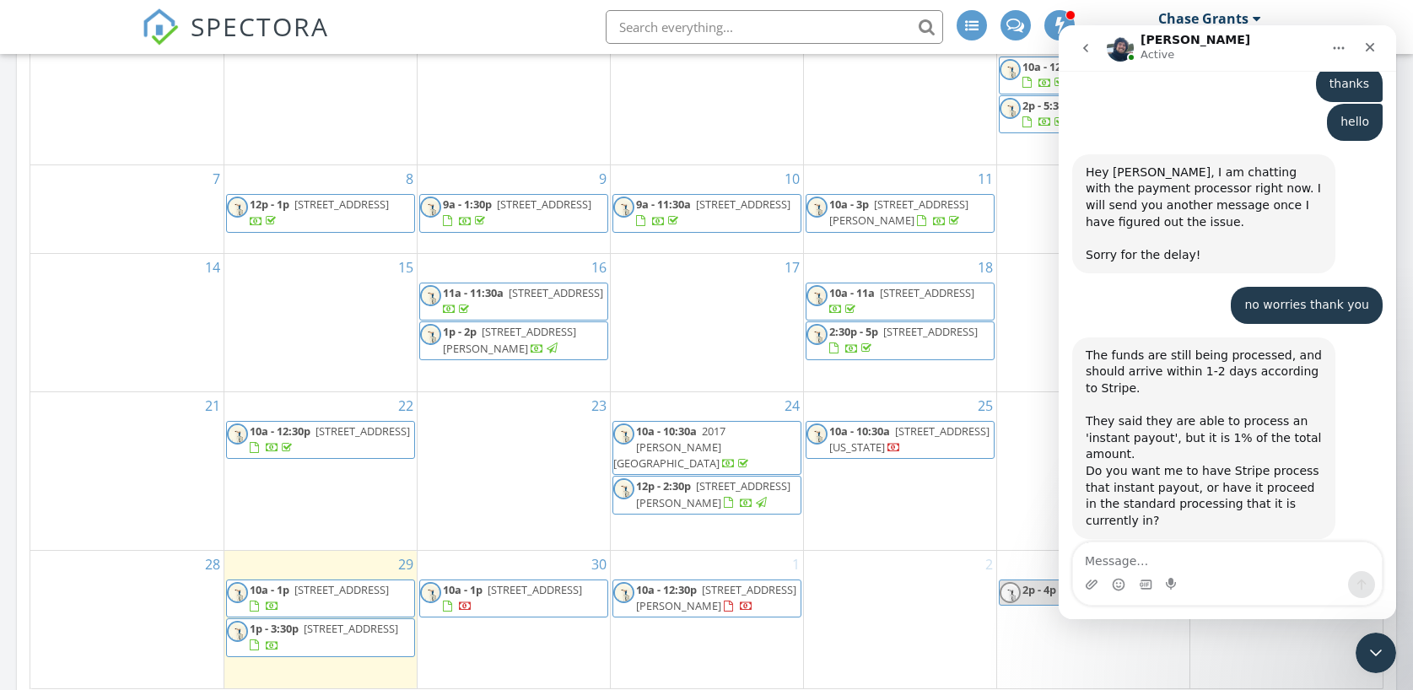
click at [867, 455] on span "[STREET_ADDRESS][US_STATE]" at bounding box center [909, 438] width 160 height 31
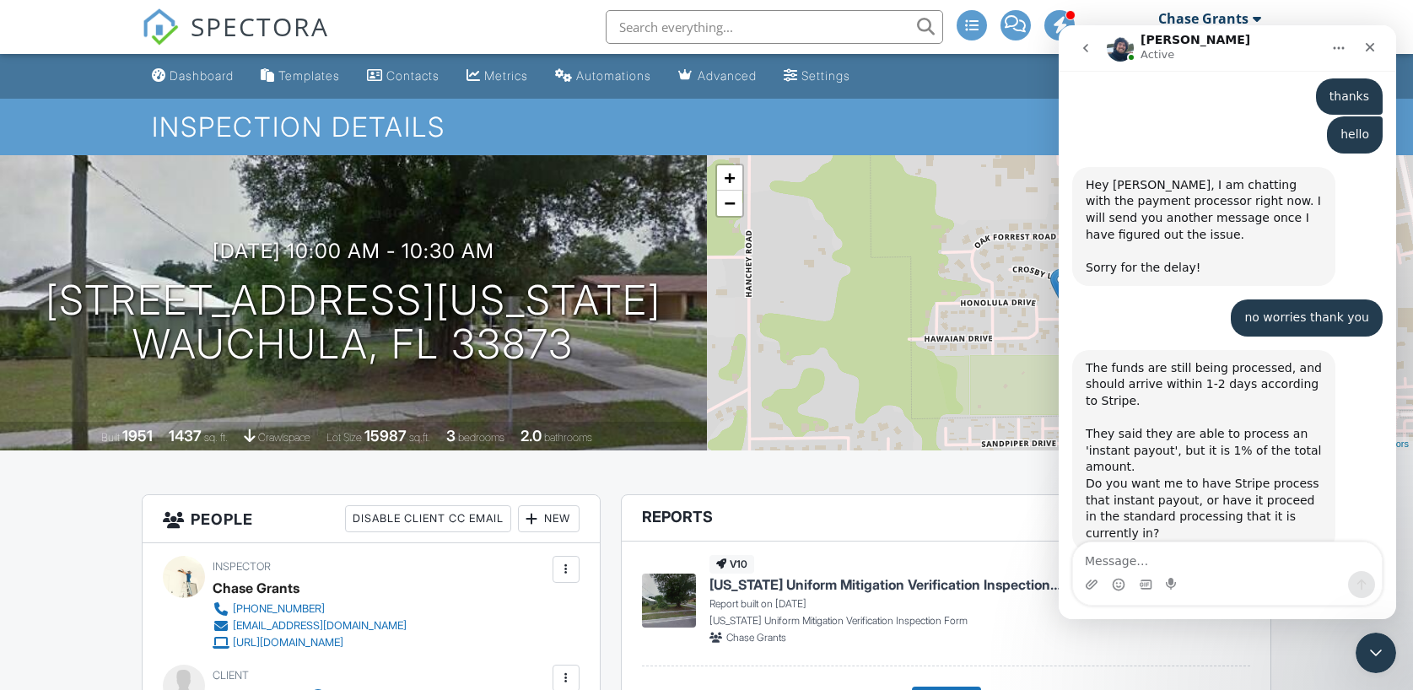
scroll to position [1463, 0]
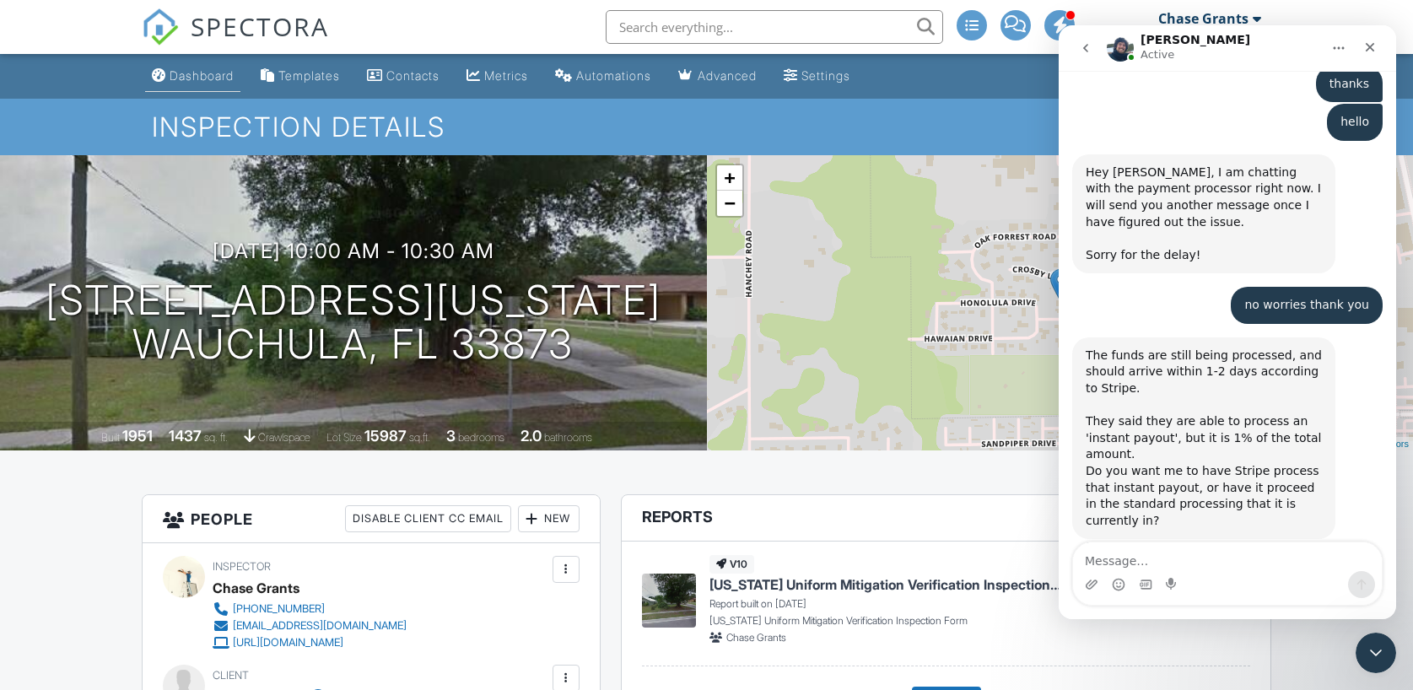
click at [195, 78] on div "Dashboard" at bounding box center [202, 75] width 64 height 14
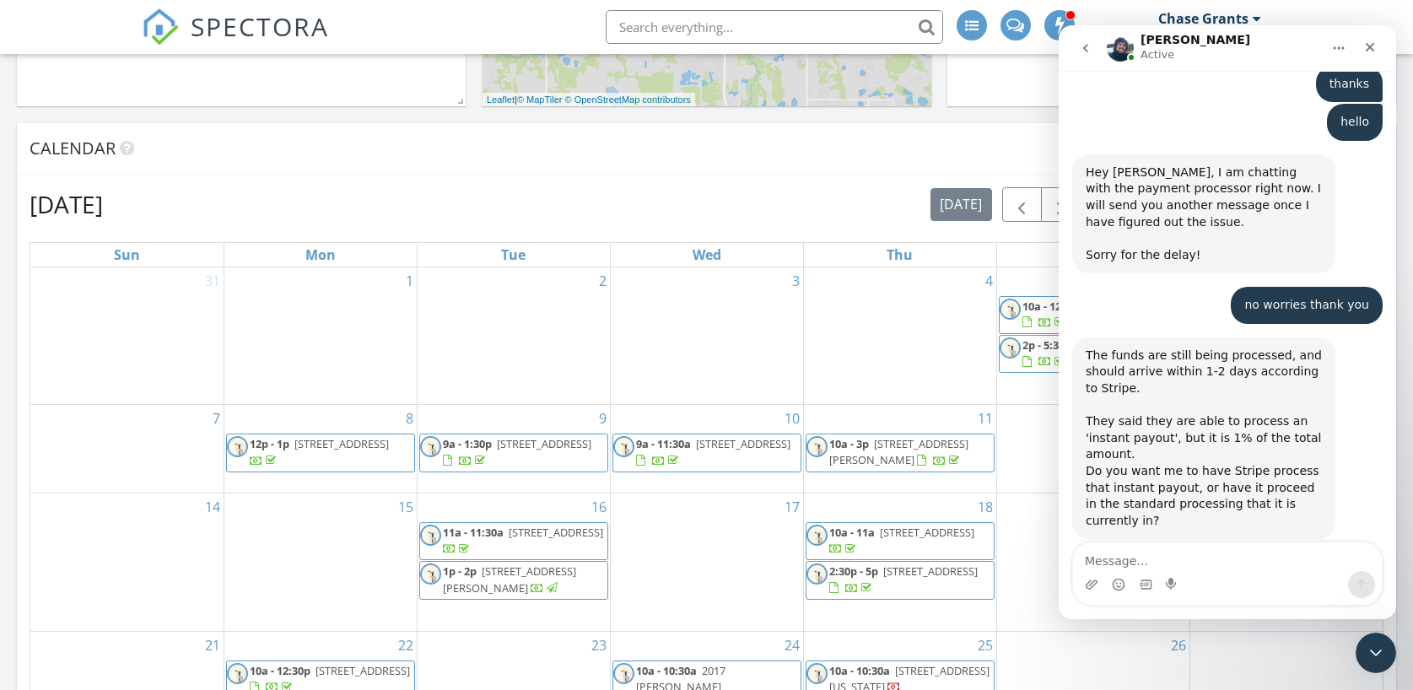
scroll to position [620, 0]
